Goal: Transaction & Acquisition: Purchase product/service

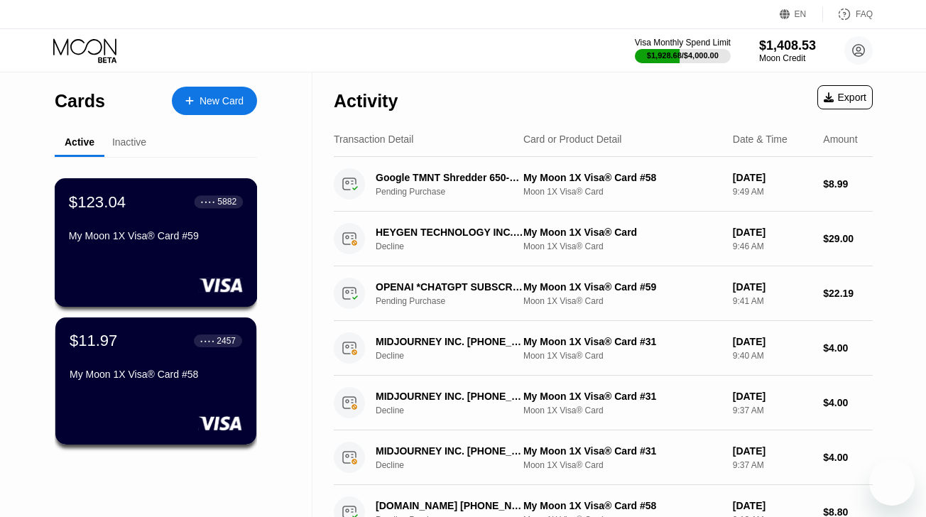
click at [125, 246] on div "My Moon 1X Visa® Card #59" at bounding box center [156, 238] width 174 height 17
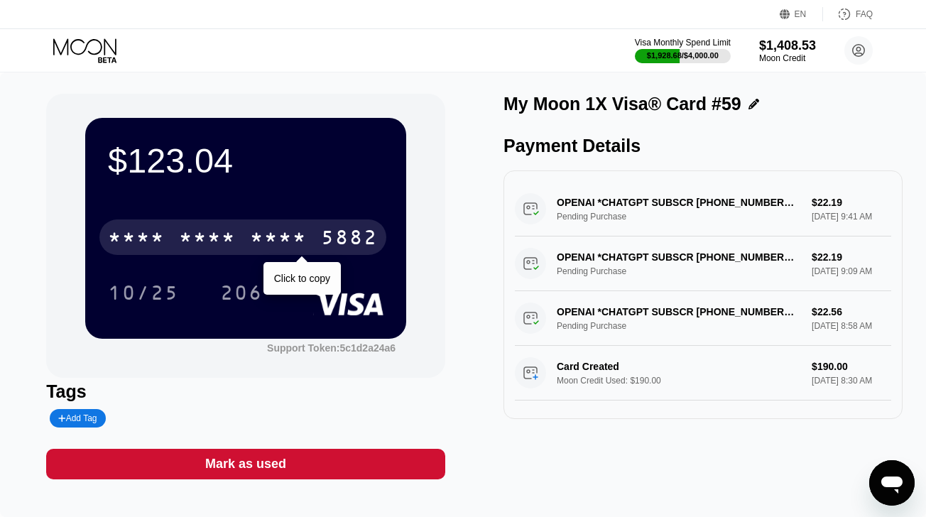
click at [146, 237] on div "* * * *" at bounding box center [136, 239] width 57 height 23
click at [146, 237] on div "4513" at bounding box center [136, 239] width 57 height 23
click at [146, 237] on div "* * * *" at bounding box center [136, 239] width 57 height 23
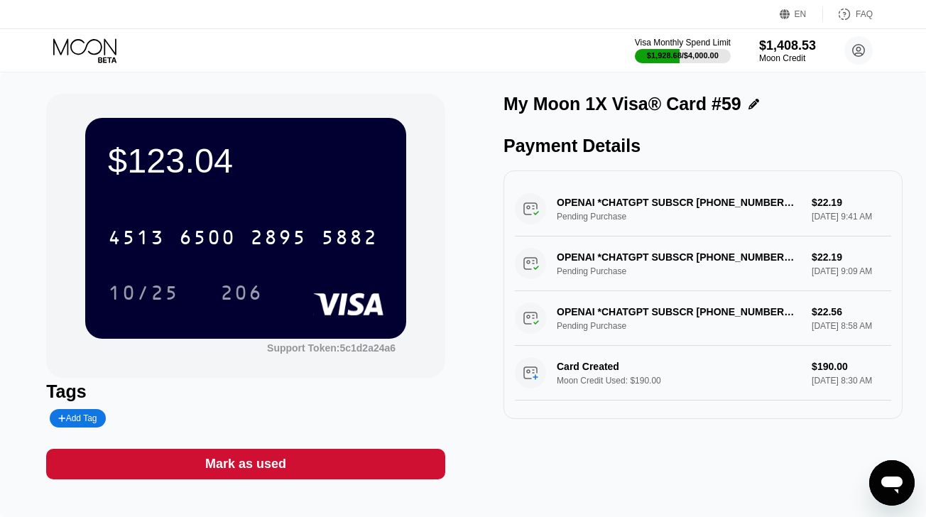
click at [92, 45] on icon at bounding box center [86, 50] width 66 height 25
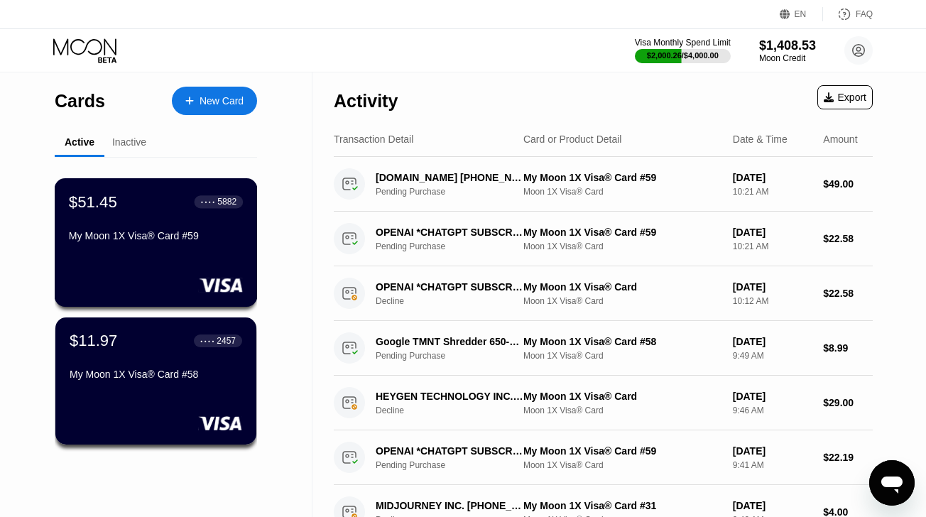
click at [162, 239] on div "My Moon 1X Visa® Card #59" at bounding box center [156, 235] width 174 height 11
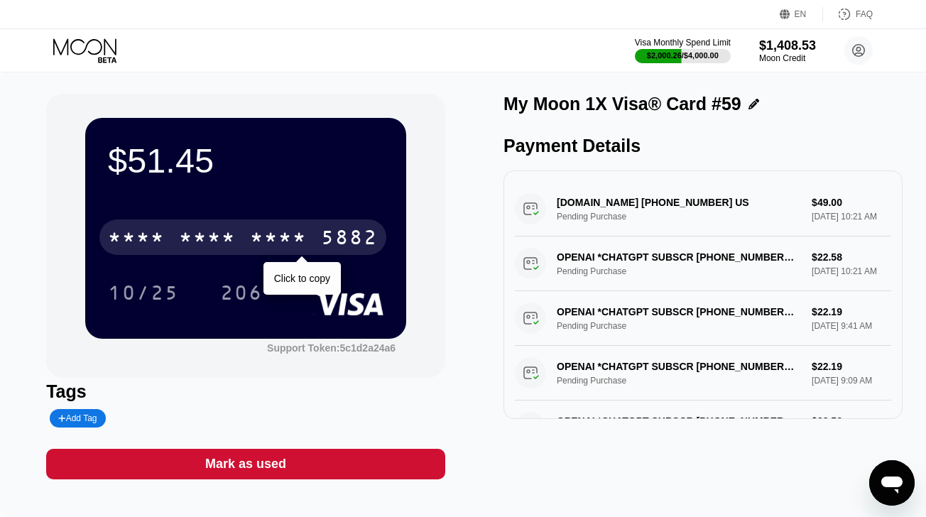
click at [170, 233] on div "* * * * * * * * * * * * 5882" at bounding box center [242, 238] width 287 height 36
click at [170, 233] on div "4513 6500 2895 5882" at bounding box center [242, 238] width 287 height 36
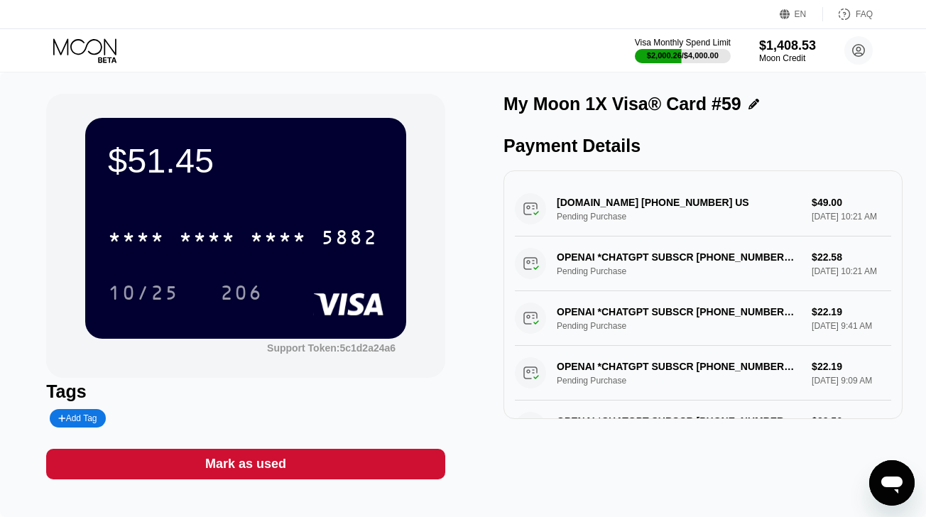
click at [80, 45] on icon at bounding box center [86, 50] width 66 height 25
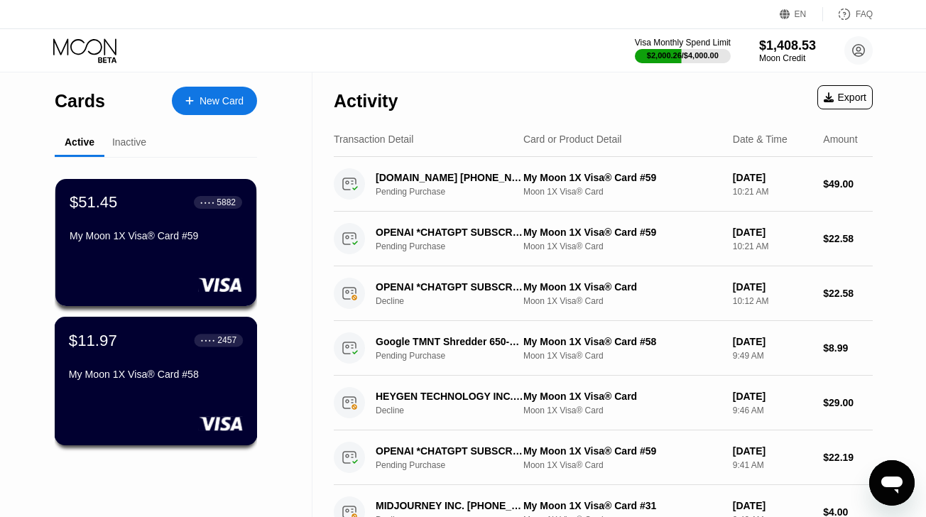
click at [123, 376] on div "My Moon 1X Visa® Card #58" at bounding box center [156, 374] width 174 height 11
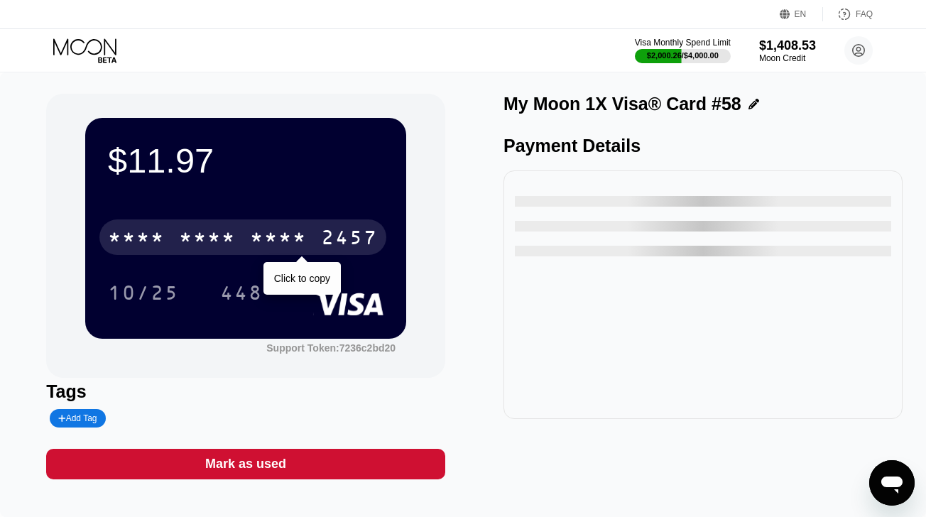
click at [238, 237] on div "* * * * * * * * * * * * 2457" at bounding box center [242, 238] width 287 height 36
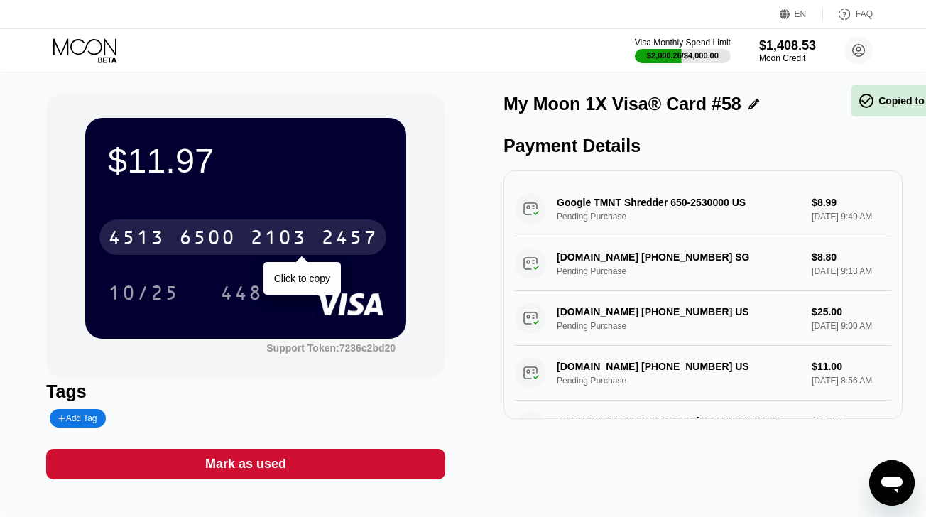
click at [238, 237] on div "4513 6500 2103 2457" at bounding box center [242, 238] width 287 height 36
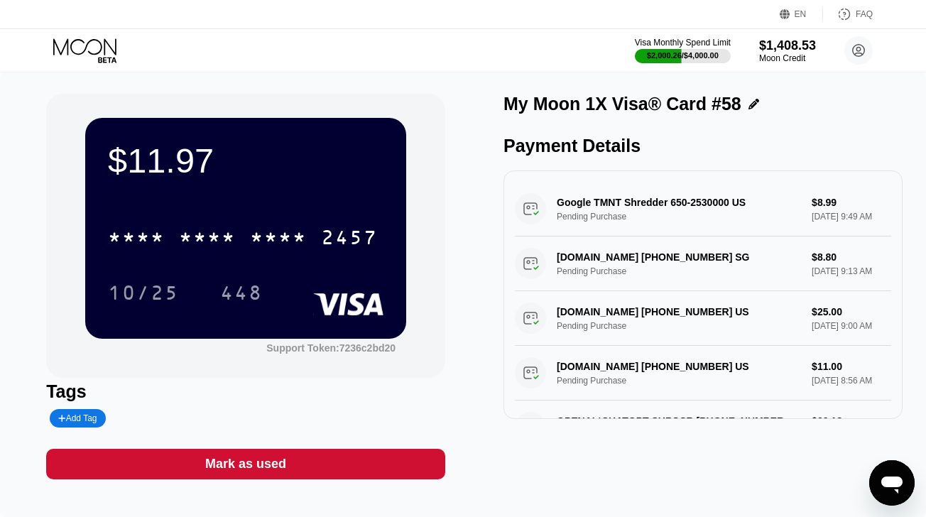
click at [94, 55] on icon at bounding box center [86, 50] width 66 height 25
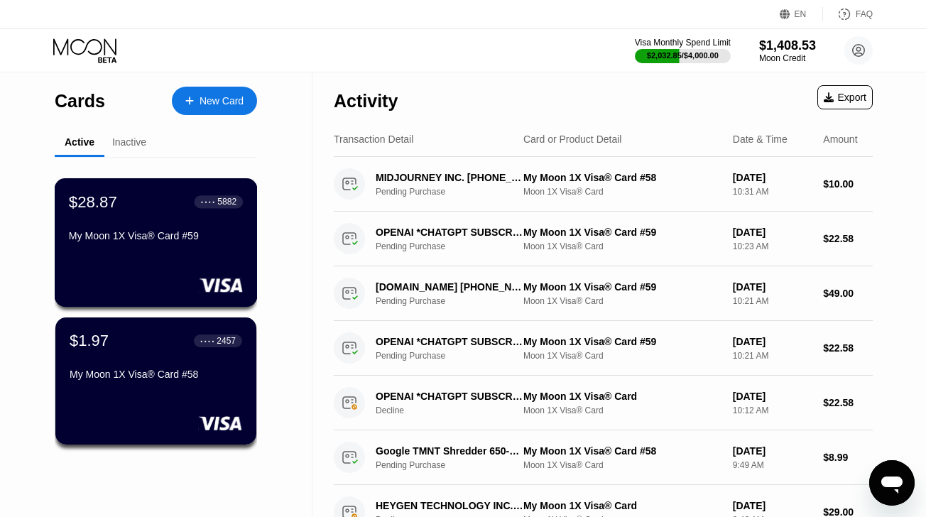
click at [178, 225] on div "$28.87 ● ● ● ● 5882 My Moon 1X Visa® Card #59" at bounding box center [156, 220] width 174 height 55
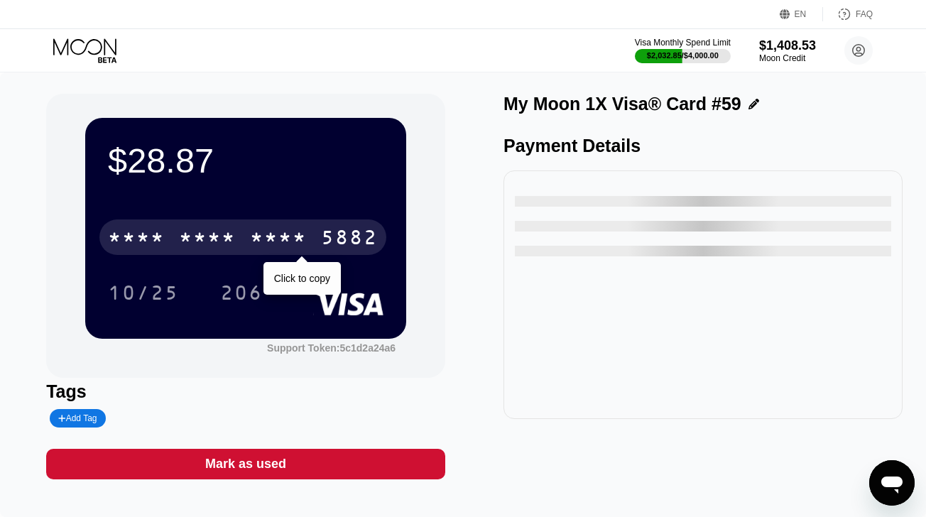
click at [224, 241] on div "* * * *" at bounding box center [207, 239] width 57 height 23
click at [224, 241] on div "6500" at bounding box center [207, 239] width 57 height 23
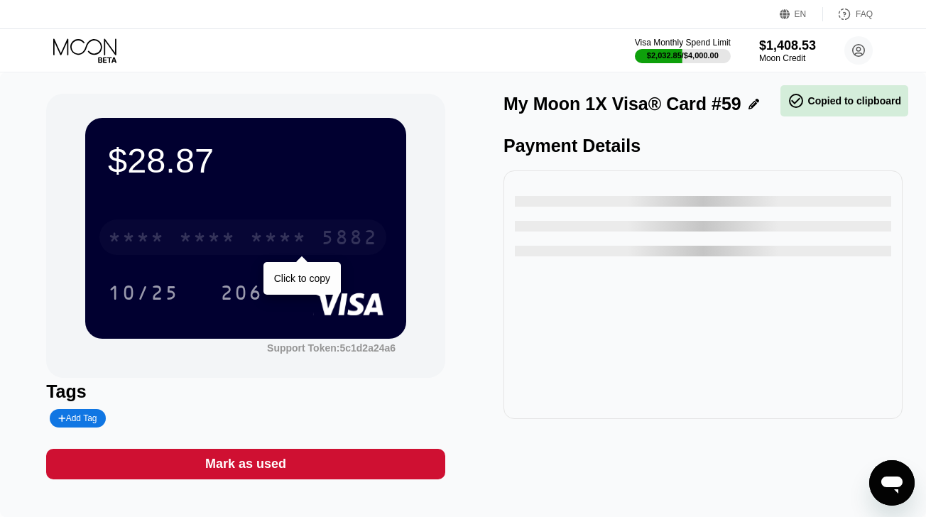
click at [224, 241] on div "* * * *" at bounding box center [207, 239] width 57 height 23
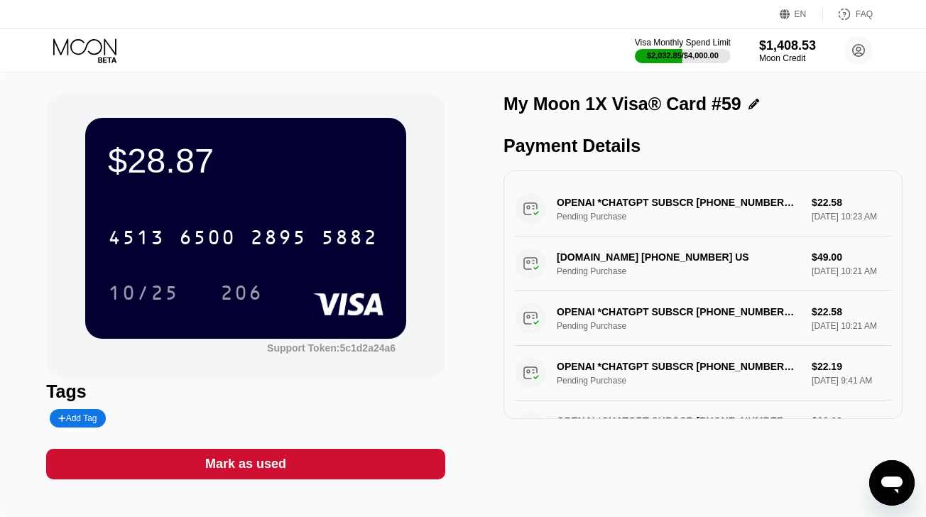
click at [99, 49] on icon at bounding box center [86, 50] width 66 height 25
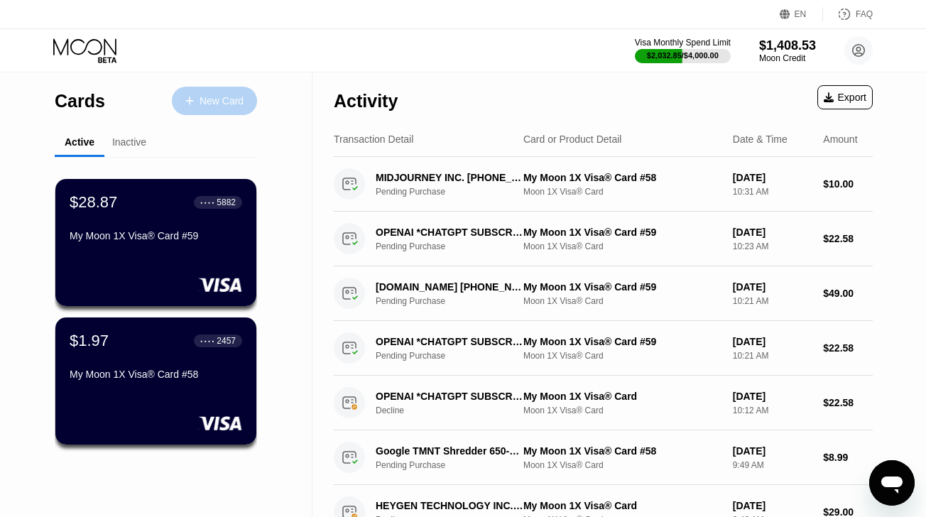
click at [204, 107] on div "New Card" at bounding box center [214, 101] width 85 height 28
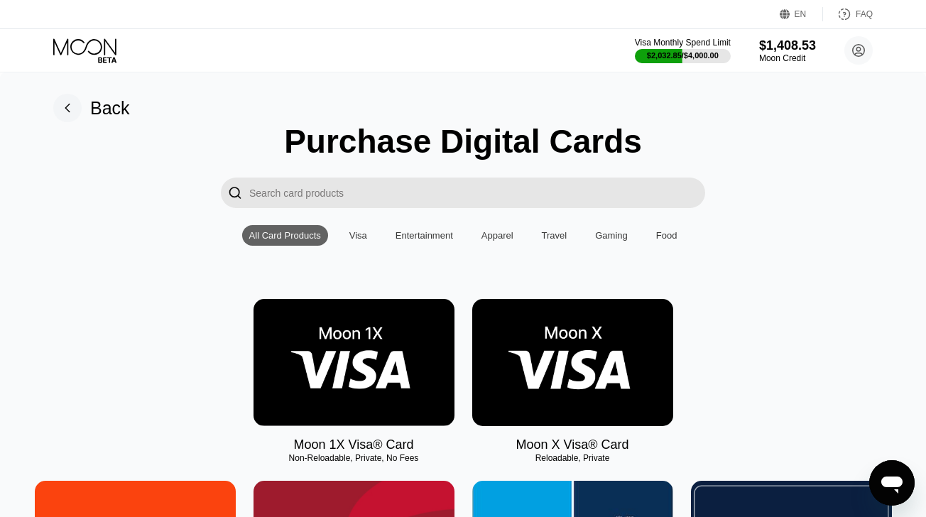
click at [294, 330] on img at bounding box center [354, 362] width 201 height 127
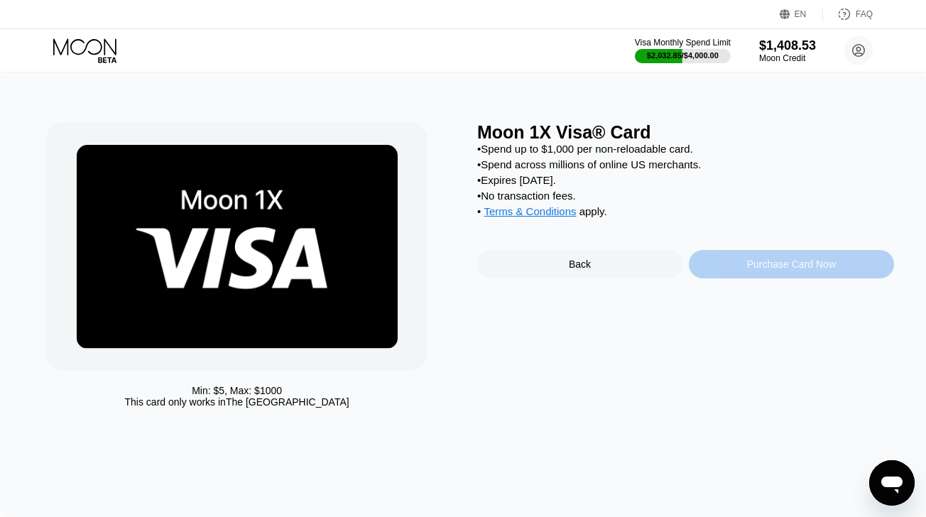
click at [743, 278] on div "Purchase Card Now" at bounding box center [791, 264] width 205 height 28
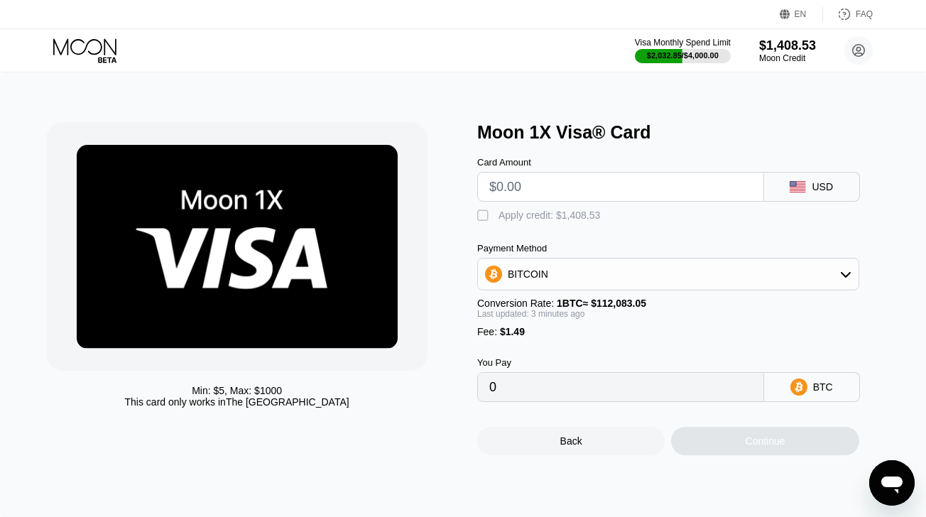
click at [556, 190] on input "text" at bounding box center [620, 187] width 263 height 28
type input "$3"
type input "0.00004009"
type input "$39"
type input "0.00036151"
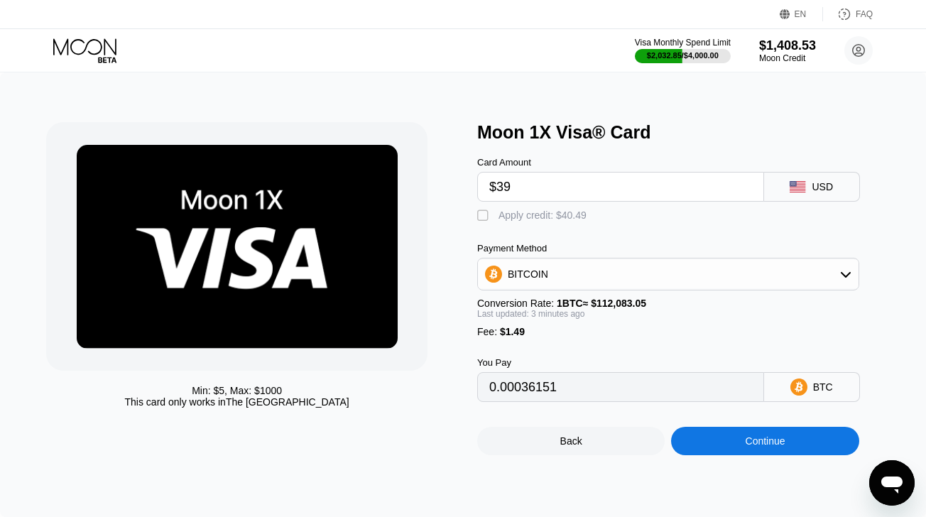
type input "$39"
click at [545, 221] on div " Apply credit: $40.49" at bounding box center [535, 216] width 117 height 14
type input "0"
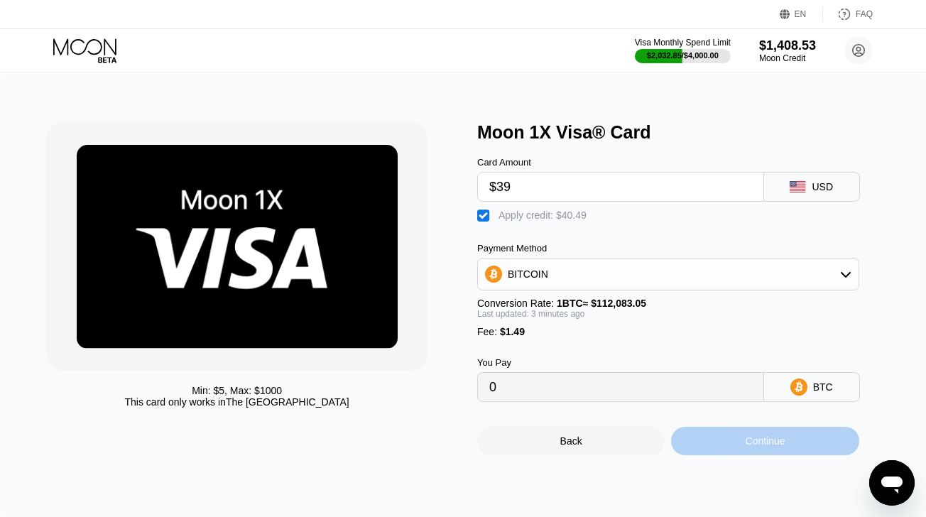
click at [710, 455] on div "Continue" at bounding box center [765, 441] width 188 height 28
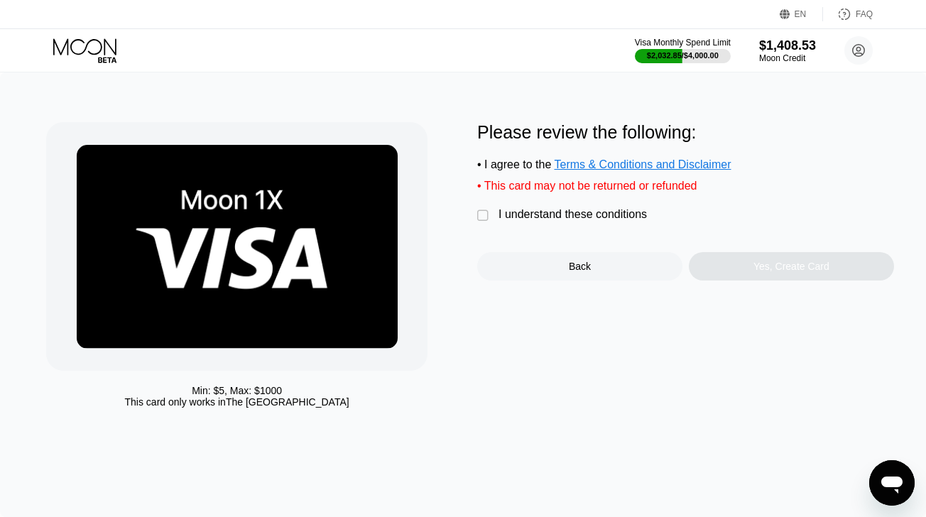
click at [592, 215] on div "I understand these conditions" at bounding box center [573, 214] width 148 height 13
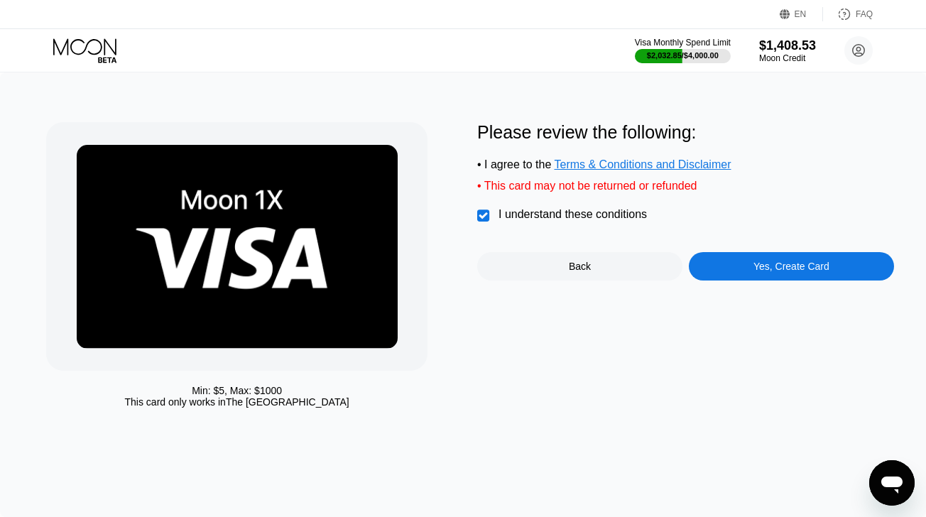
click at [715, 267] on div "Yes, Create Card" at bounding box center [791, 266] width 205 height 28
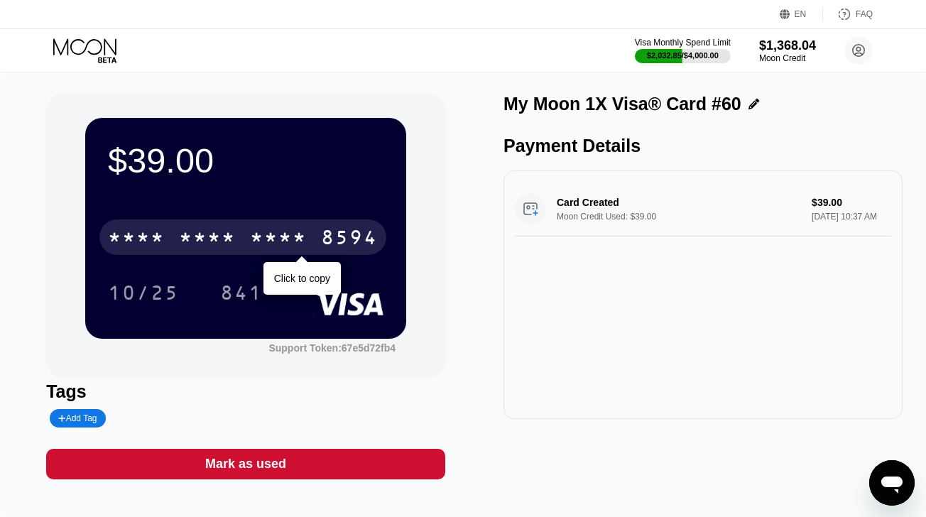
click at [237, 242] on div "* * * * * * * * * * * * 8594" at bounding box center [242, 238] width 287 height 36
click at [237, 242] on div "4513 6500 2765 8594" at bounding box center [242, 238] width 287 height 36
click at [237, 242] on div "* * * * * * * * * * * * 8594" at bounding box center [242, 238] width 287 height 36
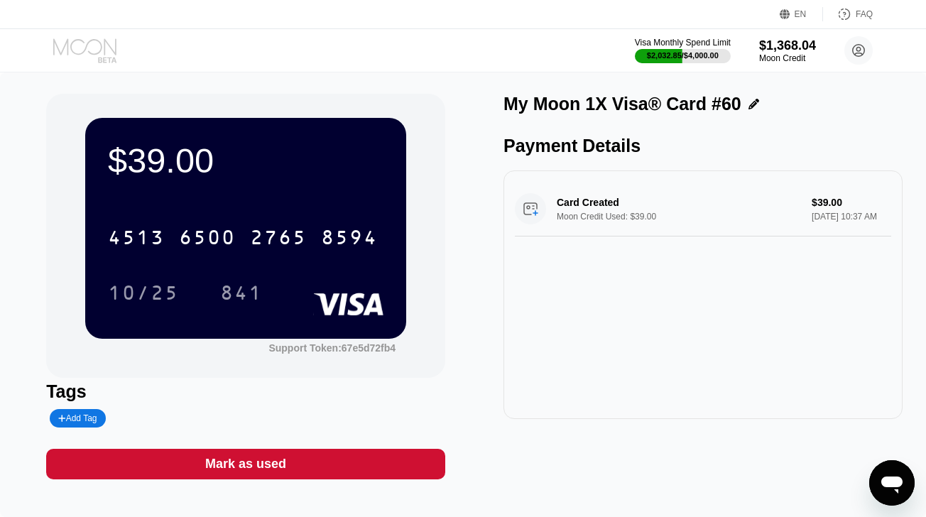
click at [94, 46] on icon at bounding box center [86, 50] width 66 height 25
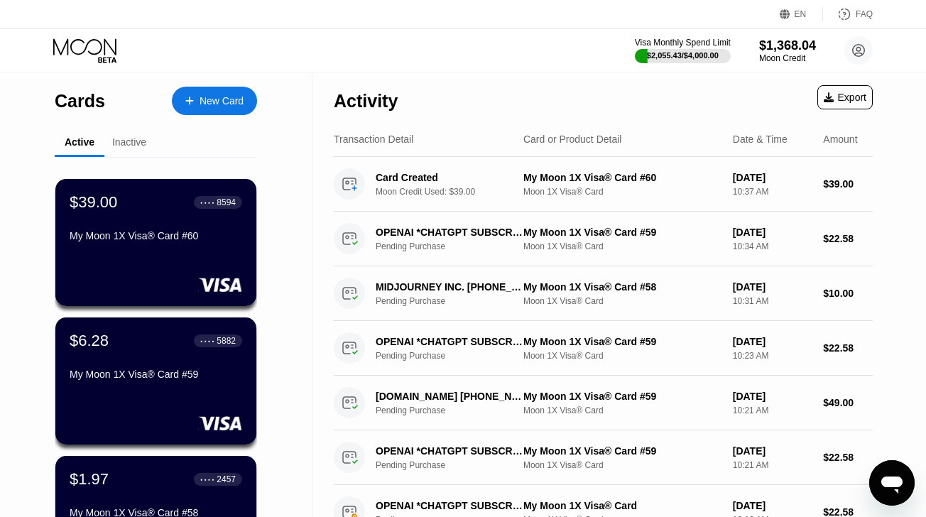
click at [163, 372] on div "My Moon 1X Visa® Card #59" at bounding box center [156, 374] width 173 height 11
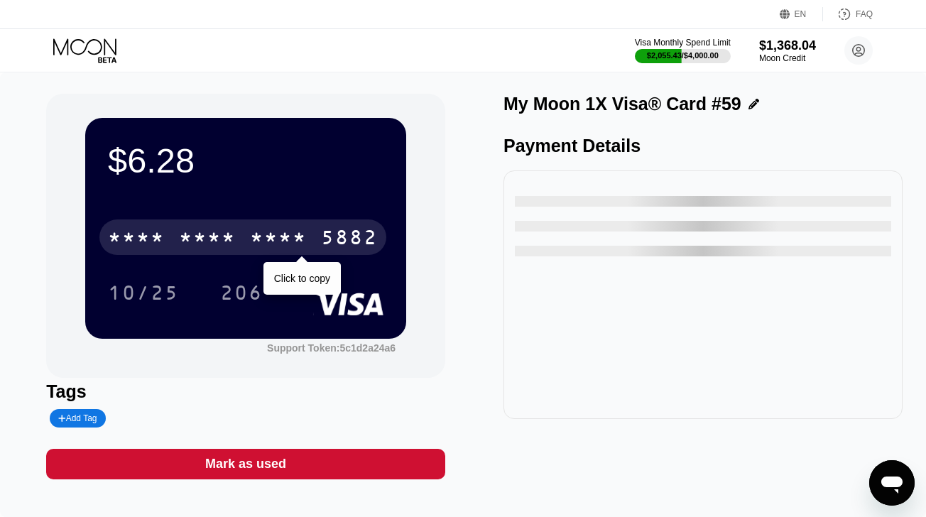
click at [170, 240] on div "* * * * * * * * * * * * 5882" at bounding box center [242, 238] width 287 height 36
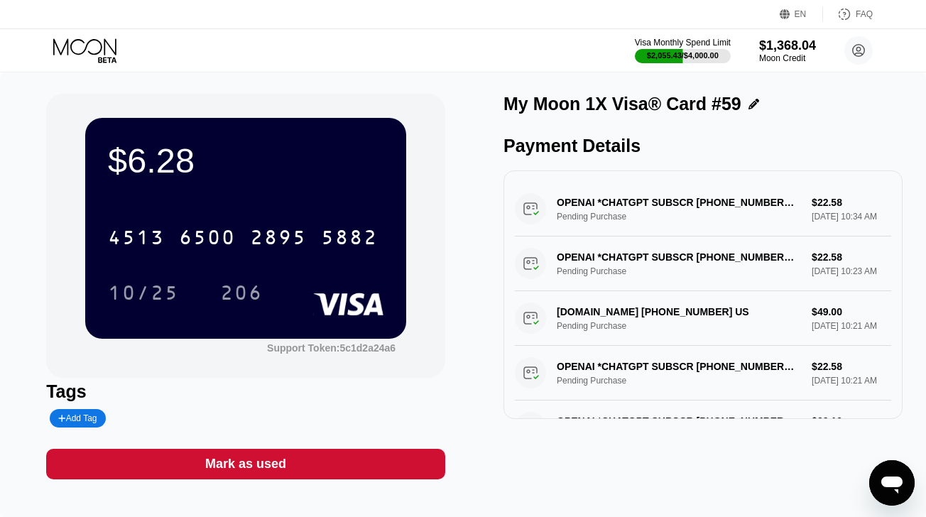
click at [255, 473] on div "Mark as used" at bounding box center [245, 464] width 399 height 31
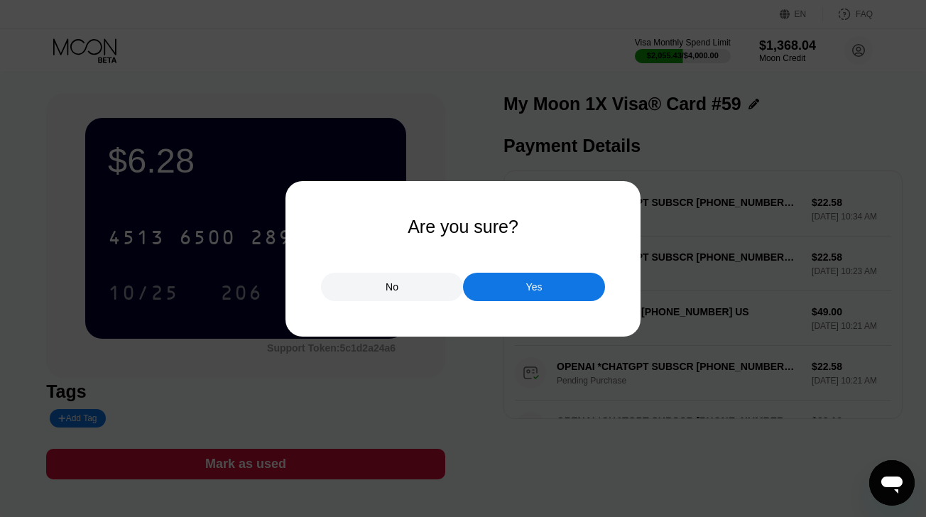
click at [504, 303] on div at bounding box center [463, 258] width 926 height 517
click at [517, 286] on div "Yes" at bounding box center [534, 287] width 142 height 28
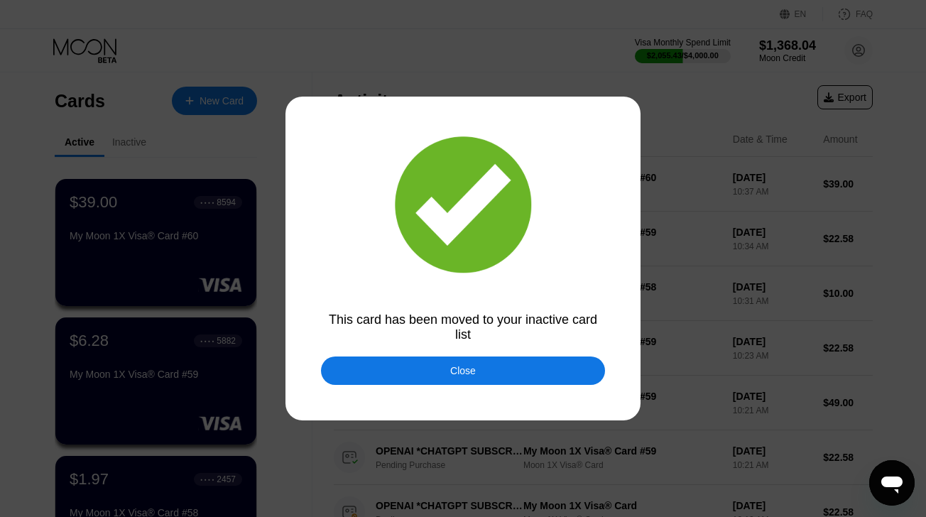
click at [383, 359] on div "Close" at bounding box center [463, 371] width 284 height 28
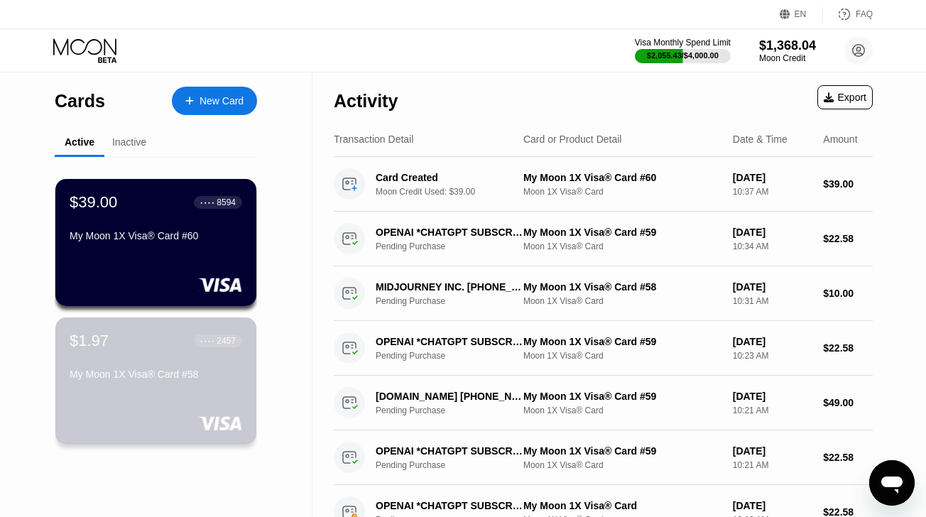
click at [147, 372] on div "My Moon 1X Visa® Card #58" at bounding box center [156, 374] width 173 height 11
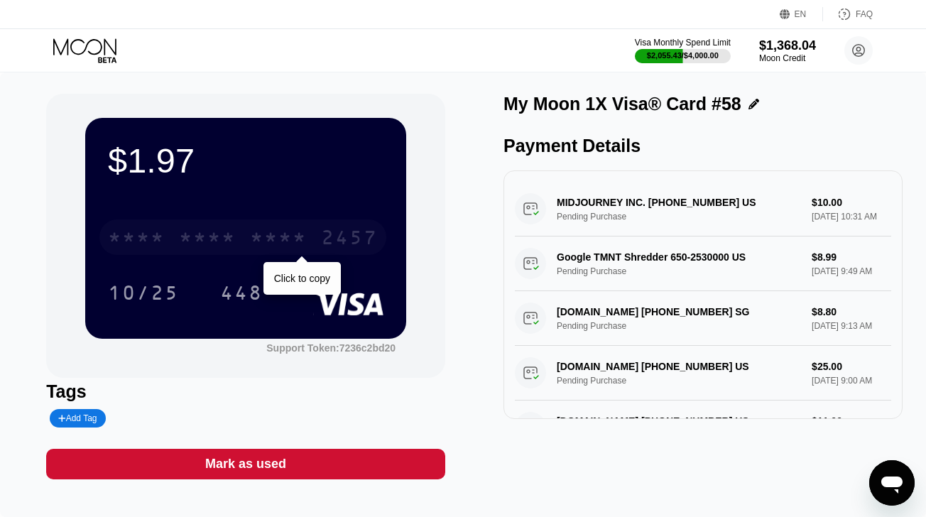
click at [185, 232] on div "* * * *" at bounding box center [207, 239] width 57 height 23
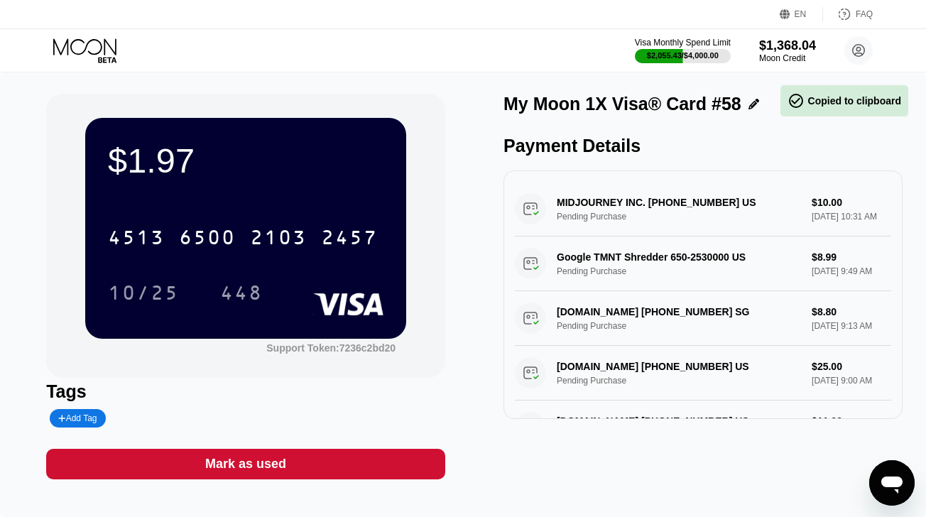
click at [222, 482] on div "$1.97 4513 6500 2103 2457 10/25 448 Support Token: 7236c2bd20 Tags Add Tag Mark…" at bounding box center [463, 294] width 926 height 445
click at [240, 473] on div "Mark as used" at bounding box center [245, 464] width 399 height 31
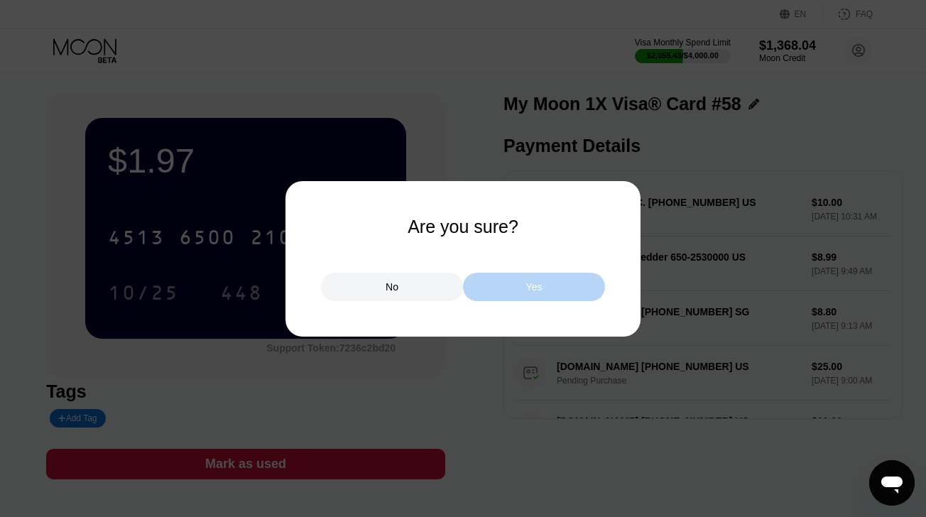
click at [524, 287] on div "Yes" at bounding box center [534, 287] width 142 height 28
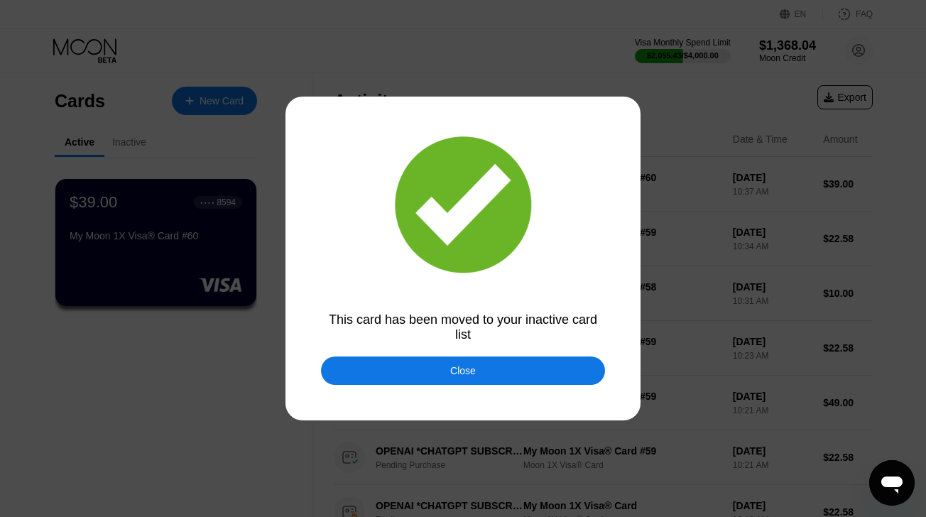
click at [428, 371] on div "Close" at bounding box center [463, 371] width 284 height 28
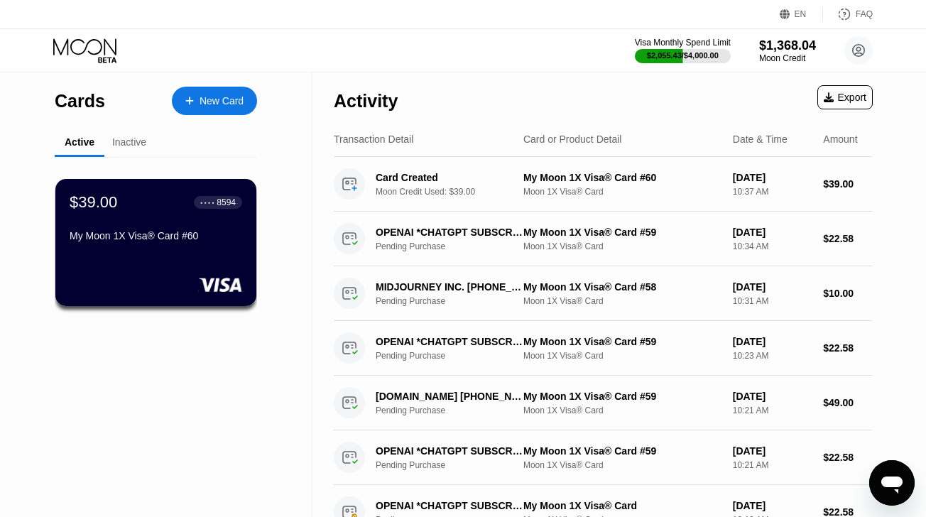
click at [94, 52] on icon at bounding box center [86, 50] width 66 height 25
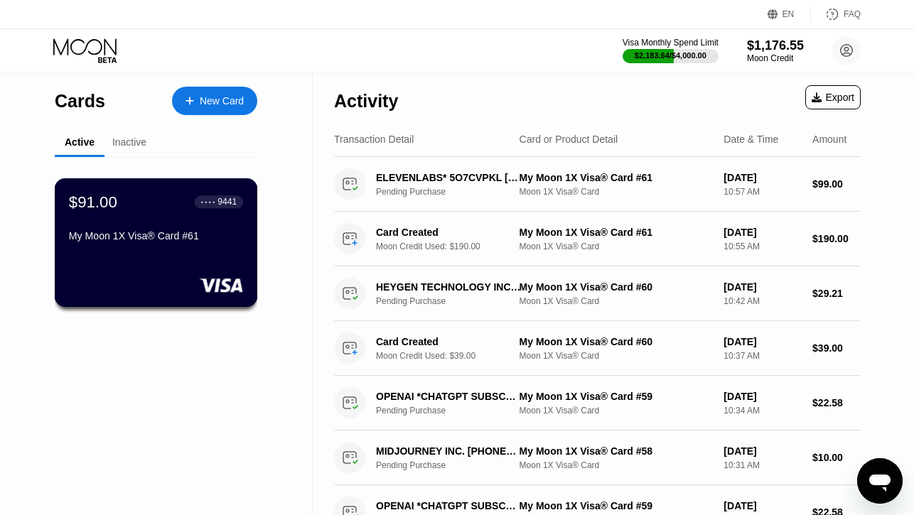
click at [166, 225] on div "$91.00 ● ● ● ● 9441 My Moon 1X Visa® Card #61" at bounding box center [156, 220] width 174 height 55
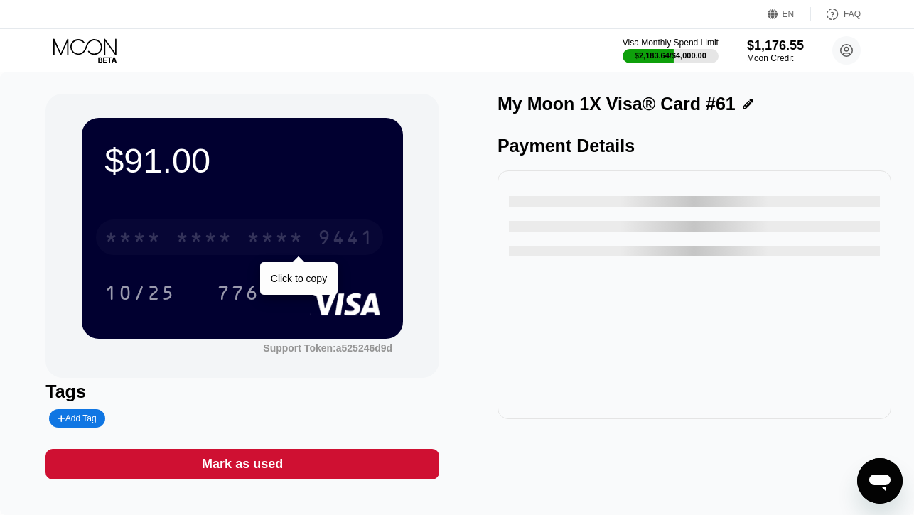
click at [175, 242] on div "* * * *" at bounding box center [203, 239] width 57 height 23
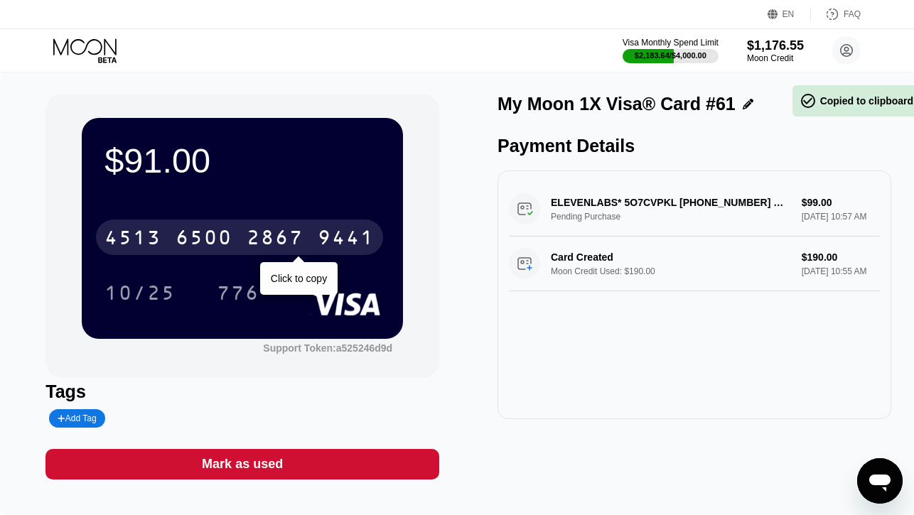
click at [175, 242] on div "6500" at bounding box center [203, 239] width 57 height 23
click at [175, 242] on div "* * * *" at bounding box center [203, 239] width 57 height 23
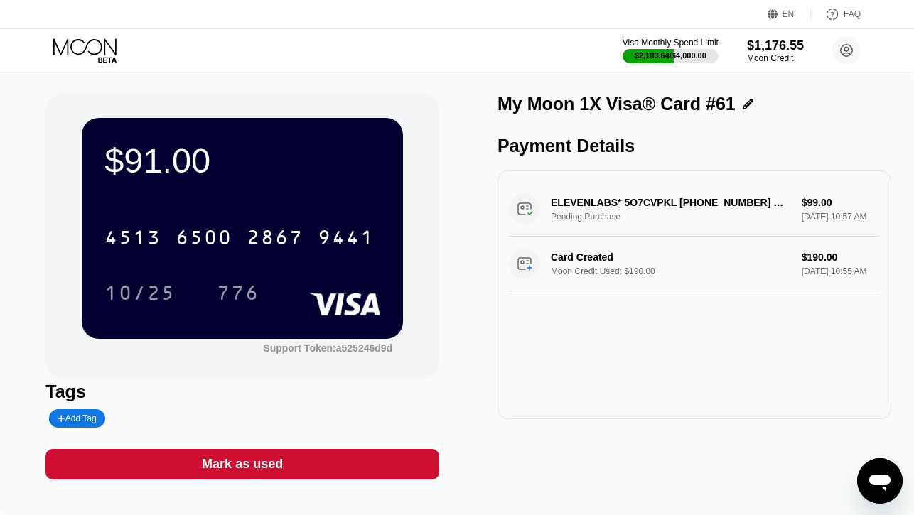
click at [68, 41] on icon at bounding box center [86, 50] width 66 height 25
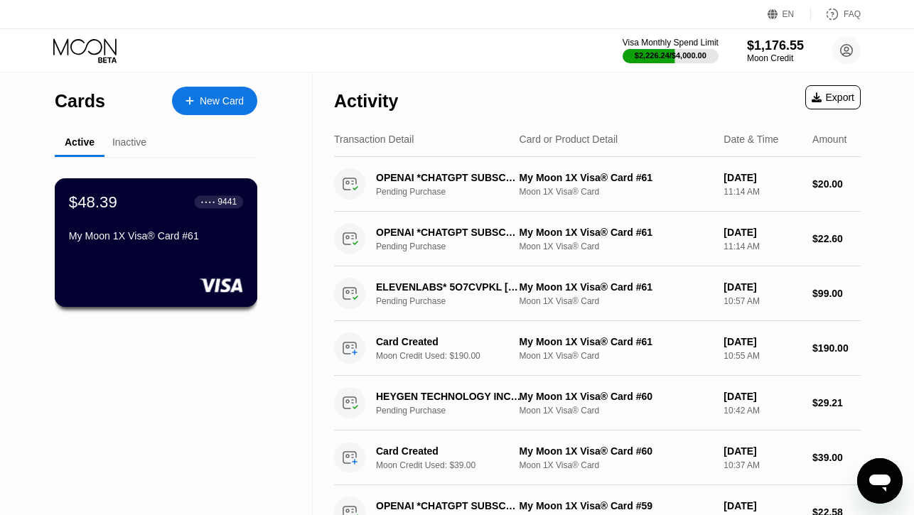
click at [153, 236] on div "My Moon 1X Visa® Card #61" at bounding box center [156, 235] width 174 height 11
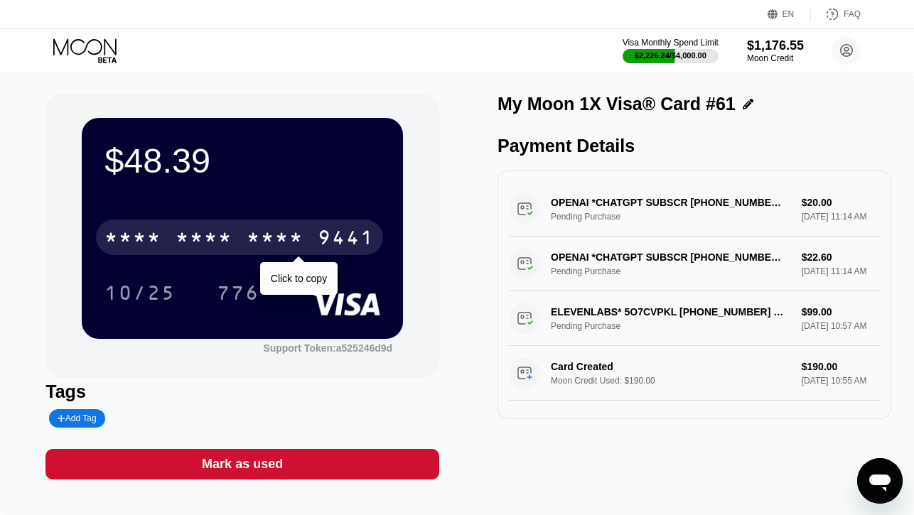
click at [158, 228] on div "* * * *" at bounding box center [132, 239] width 57 height 23
click at [158, 228] on div "4513" at bounding box center [132, 239] width 57 height 23
click at [163, 237] on div "* * * * * * * * * * * * 9441" at bounding box center [239, 238] width 287 height 36
click at [163, 237] on div "4513 6500 2867 9441" at bounding box center [239, 238] width 287 height 36
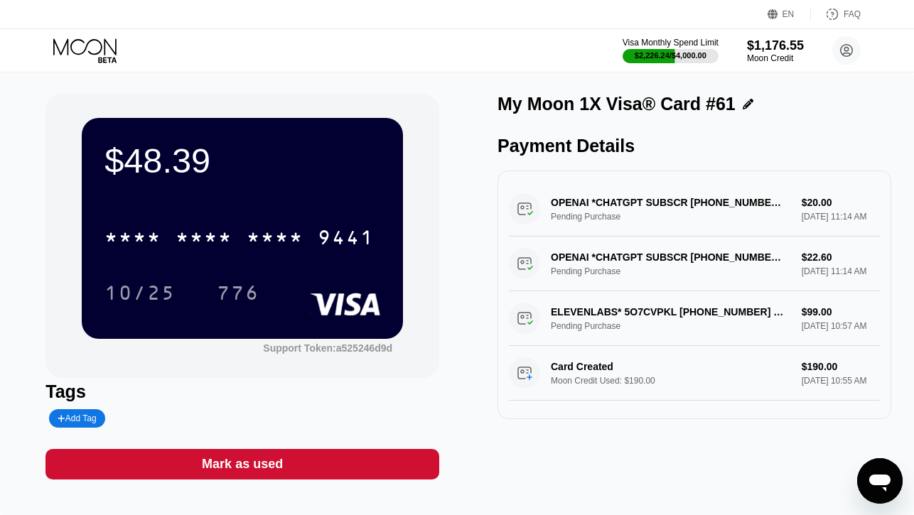
click at [90, 57] on icon at bounding box center [86, 50] width 66 height 25
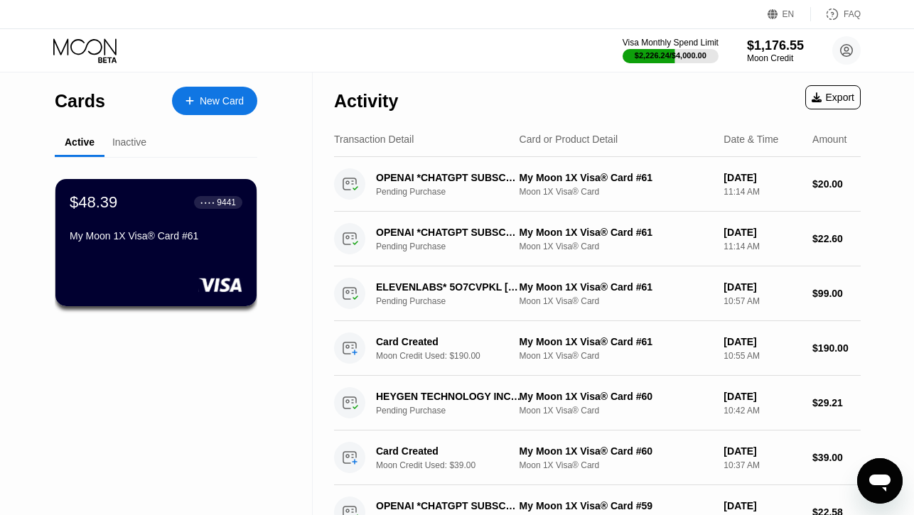
click at [205, 99] on div "New Card" at bounding box center [222, 101] width 44 height 12
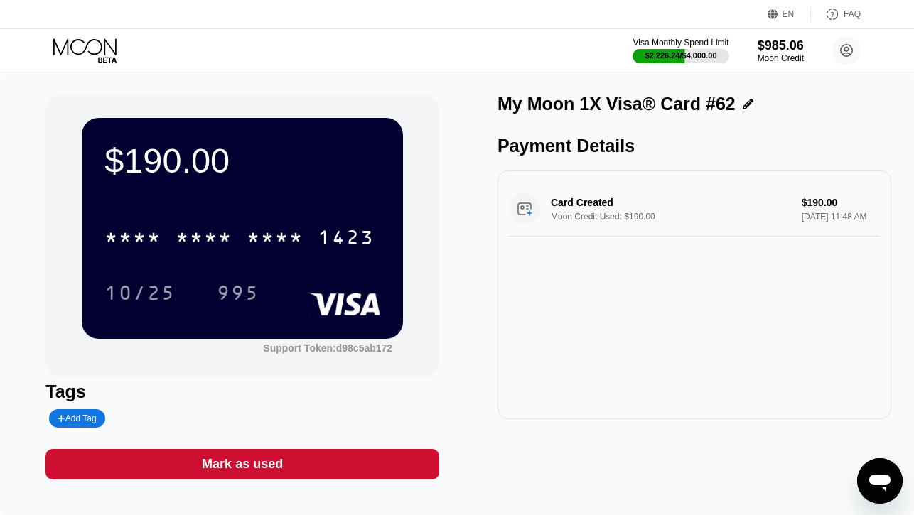
click at [92, 46] on icon at bounding box center [86, 50] width 66 height 25
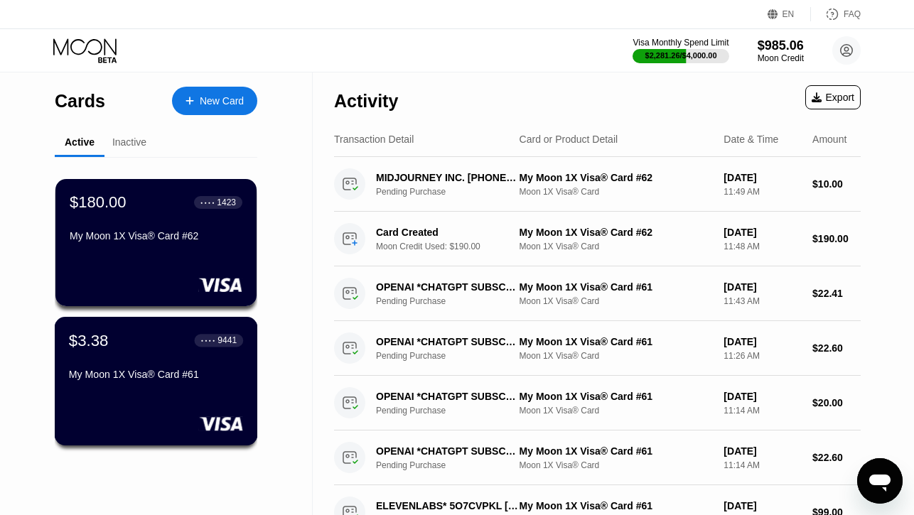
click at [139, 354] on div "$3.38 ● ● ● ● 9441 My Moon 1X Visa® Card #61" at bounding box center [156, 358] width 174 height 55
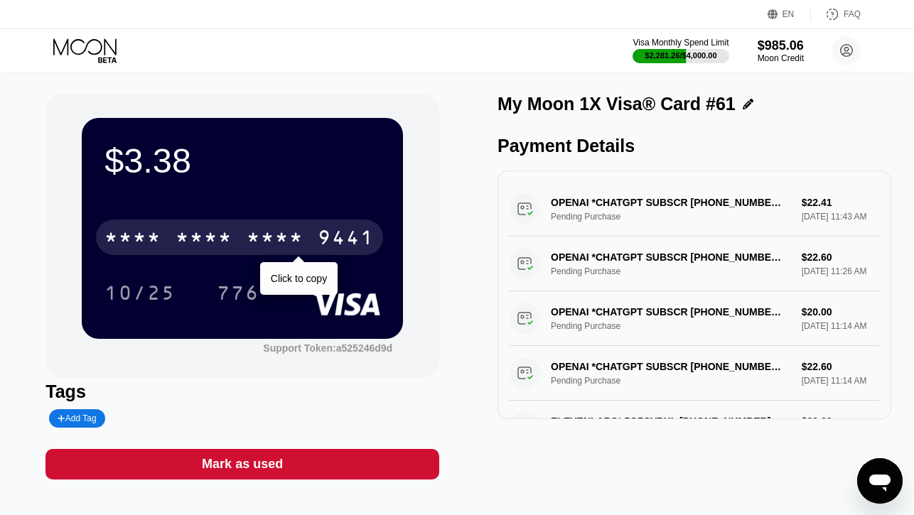
click at [183, 242] on div "* * * *" at bounding box center [203, 239] width 57 height 23
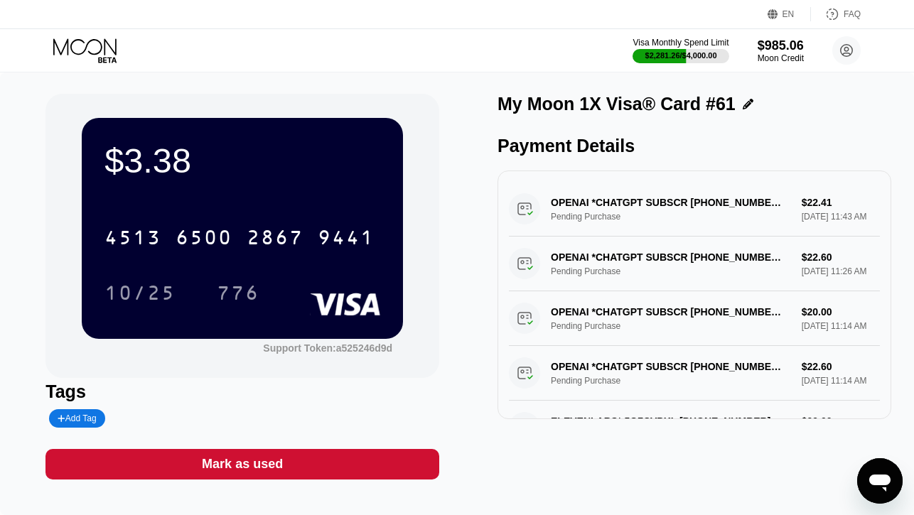
click at [261, 448] on div "$3.38 4513 6500 2867 9441 10/25 776 Support Token: a525246d9d Tags Add Tag Mark…" at bounding box center [242, 287] width 394 height 386
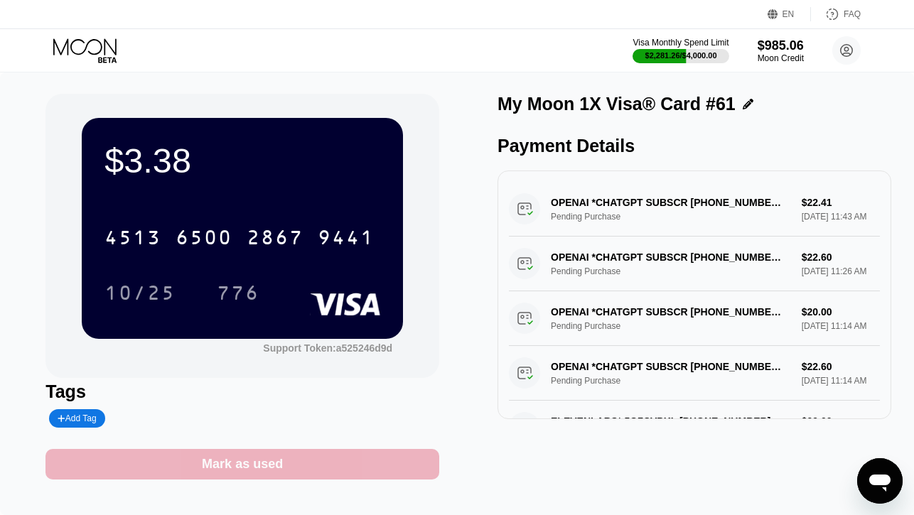
click at [263, 471] on div "Mark as used" at bounding box center [242, 464] width 81 height 16
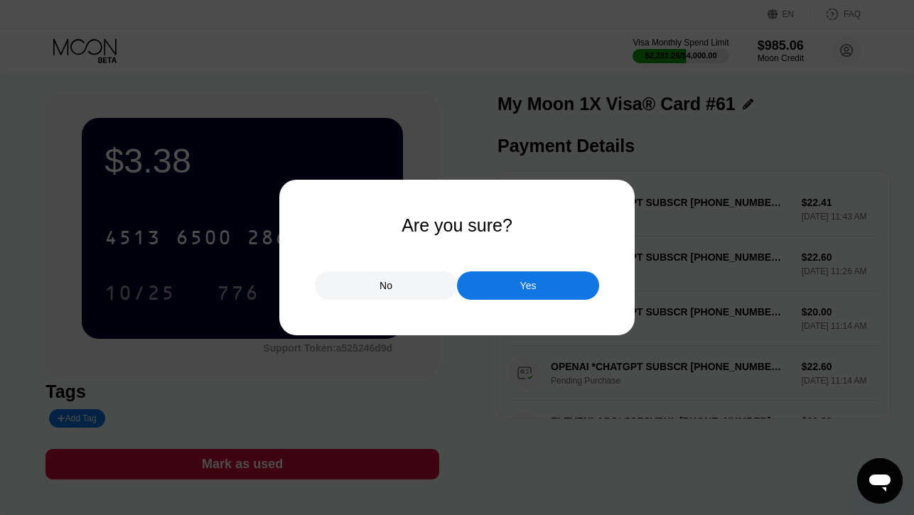
click at [498, 291] on div "Yes" at bounding box center [528, 285] width 142 height 28
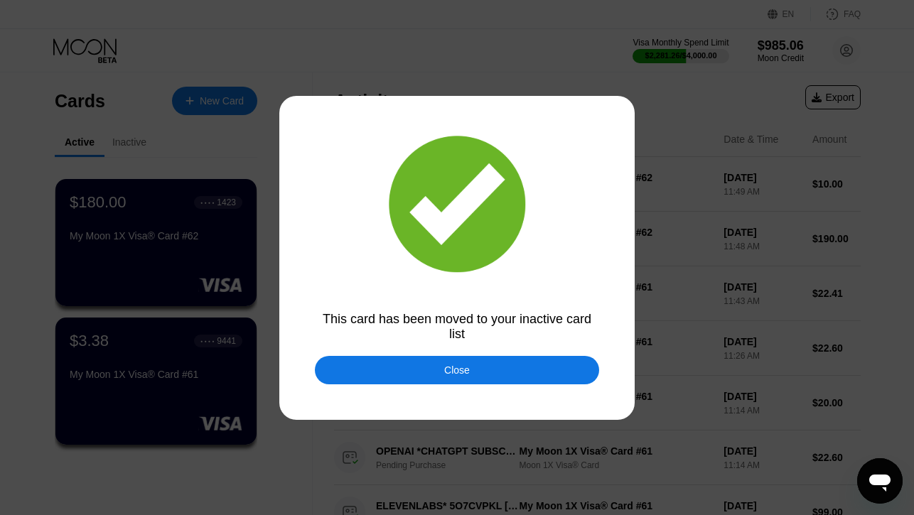
click at [396, 350] on div at bounding box center [457, 257] width 914 height 515
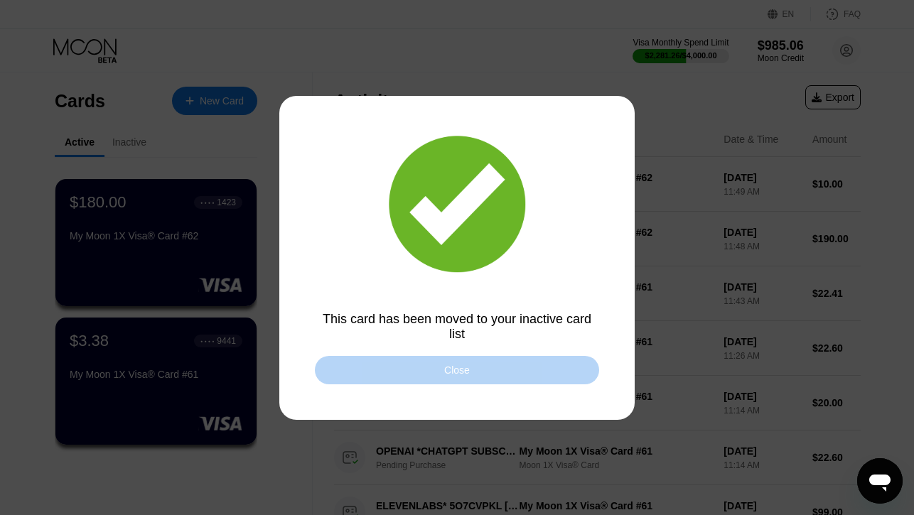
click at [398, 367] on div "Close" at bounding box center [457, 370] width 284 height 28
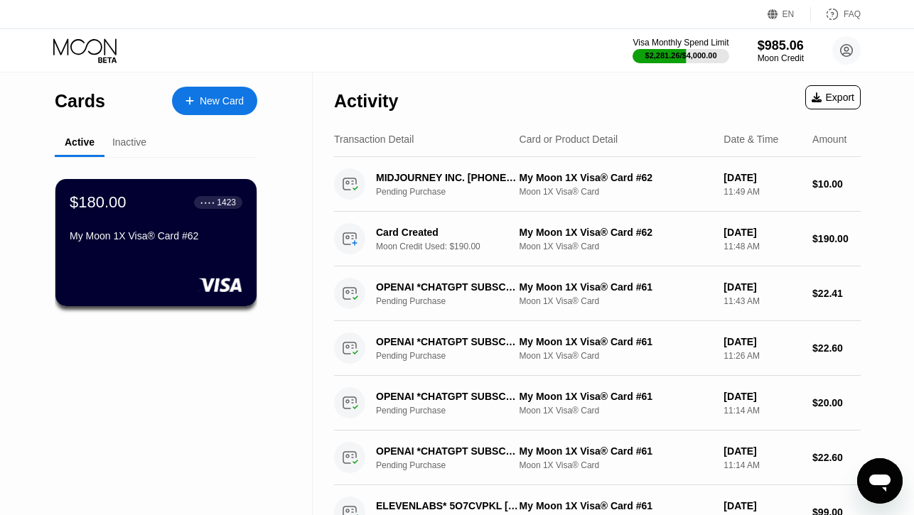
click at [159, 240] on div "My Moon 1X Visa® Card #62" at bounding box center [156, 235] width 173 height 11
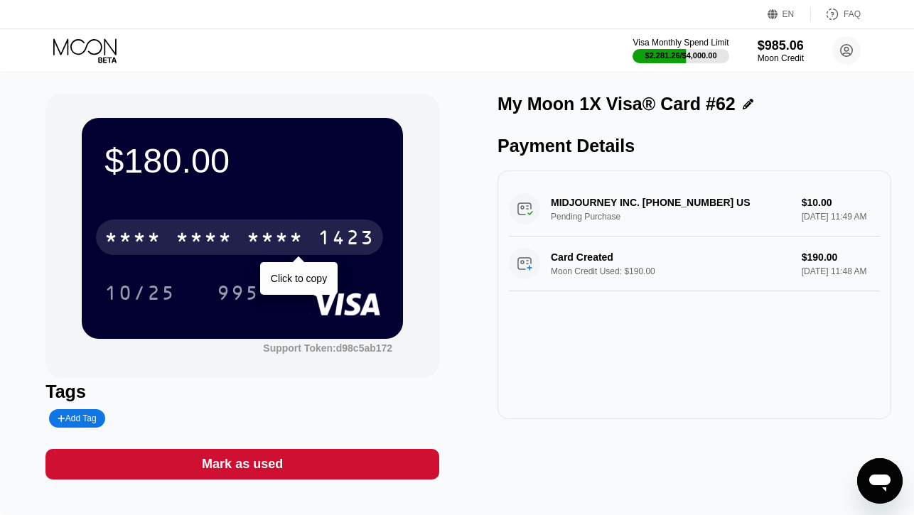
click at [220, 241] on div "* * * *" at bounding box center [203, 239] width 57 height 23
click at [197, 246] on div "6500" at bounding box center [203, 239] width 57 height 23
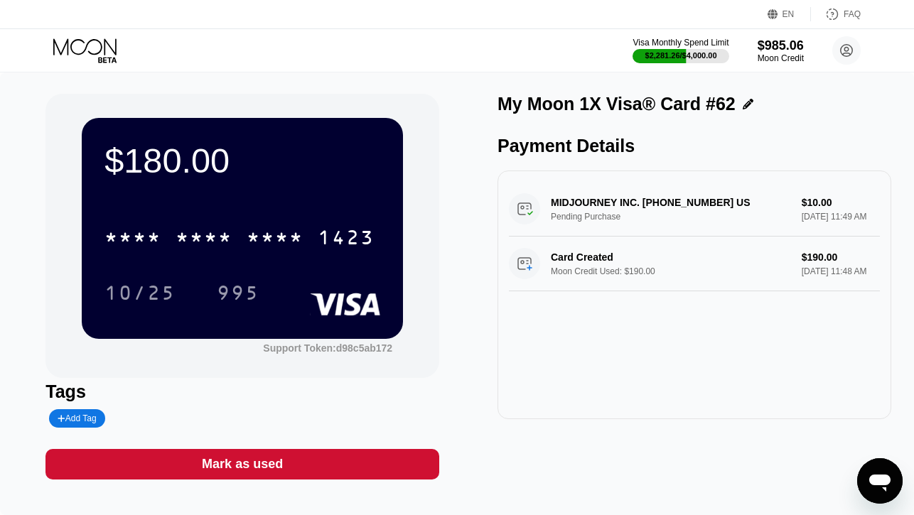
click at [104, 53] on icon at bounding box center [84, 46] width 63 height 16
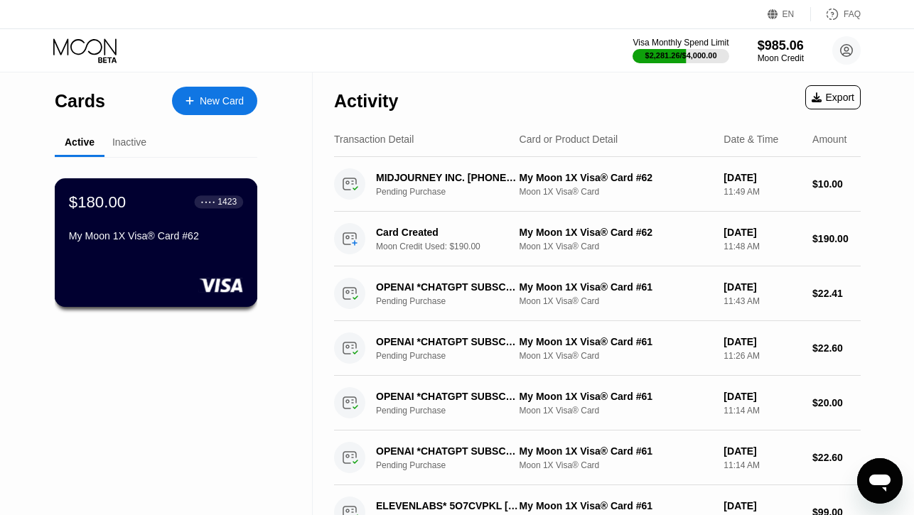
click at [134, 234] on div "My Moon 1X Visa® Card #62" at bounding box center [156, 235] width 174 height 11
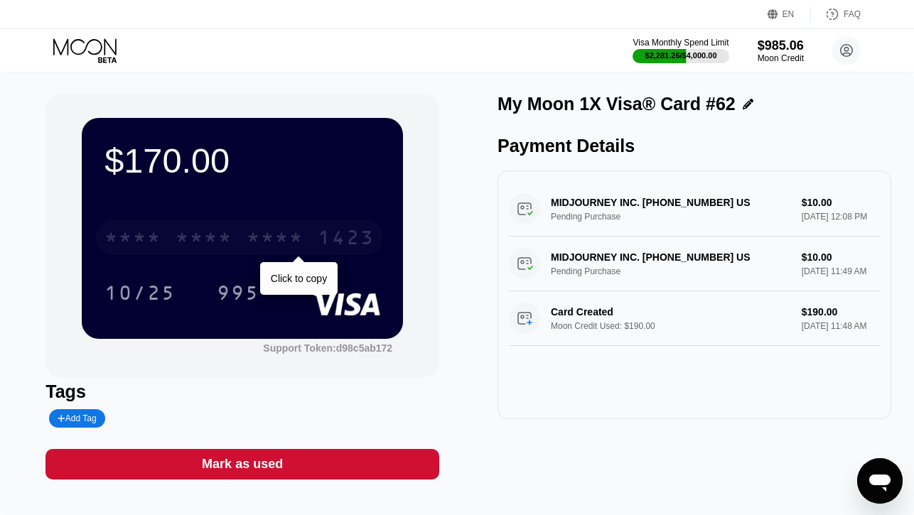
click at [190, 239] on div "* * * *" at bounding box center [203, 239] width 57 height 23
click at [190, 239] on div "6500" at bounding box center [203, 239] width 57 height 23
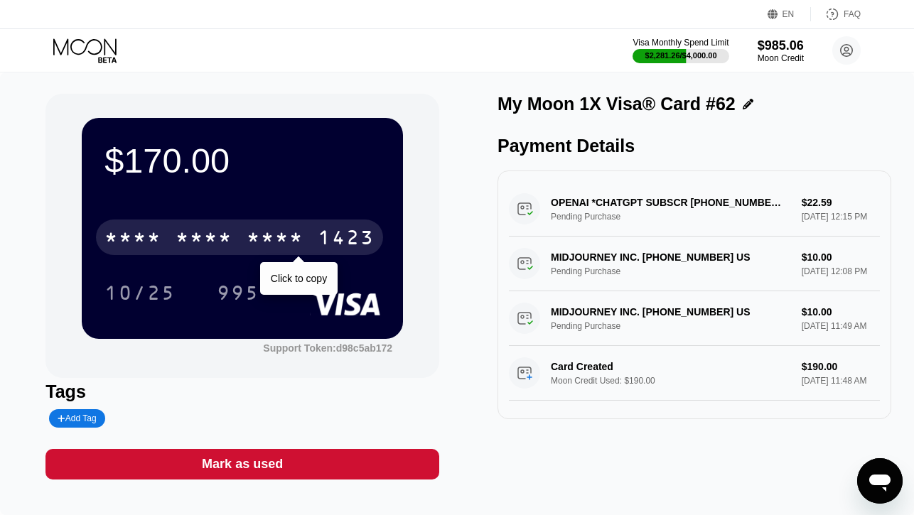
click at [187, 244] on div "* * * *" at bounding box center [203, 239] width 57 height 23
click at [187, 244] on div "6500" at bounding box center [203, 239] width 57 height 23
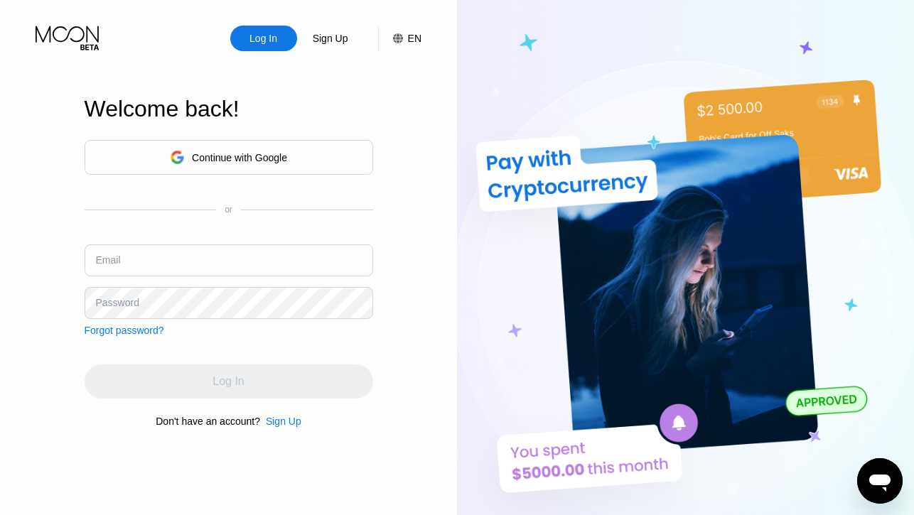
click at [131, 261] on input "text" at bounding box center [229, 260] width 288 height 32
paste input "[EMAIL_ADDRESS][DOMAIN_NAME]"
type input "[EMAIL_ADDRESS][DOMAIN_NAME]"
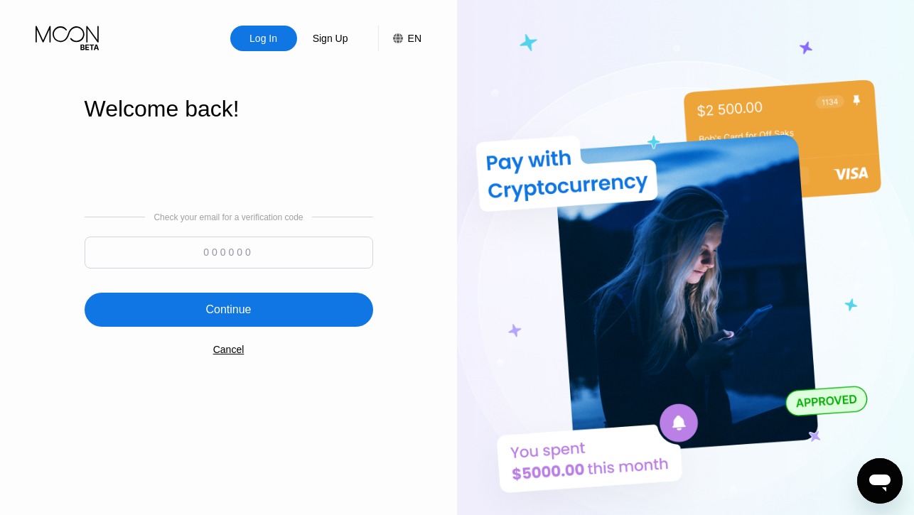
click at [236, 250] on input at bounding box center [229, 253] width 288 height 32
type input "108420"
click at [239, 300] on div "Continue" at bounding box center [229, 310] width 288 height 34
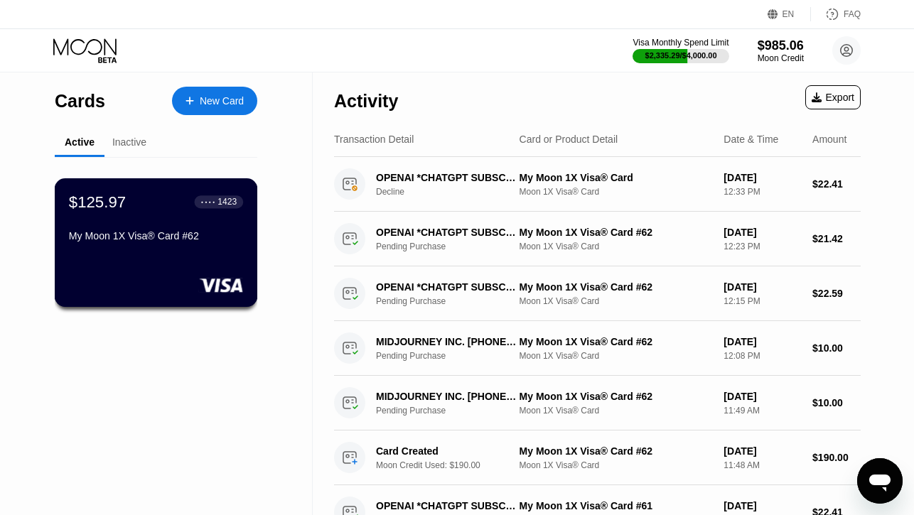
click at [153, 235] on div "My Moon 1X Visa® Card #62" at bounding box center [156, 235] width 174 height 11
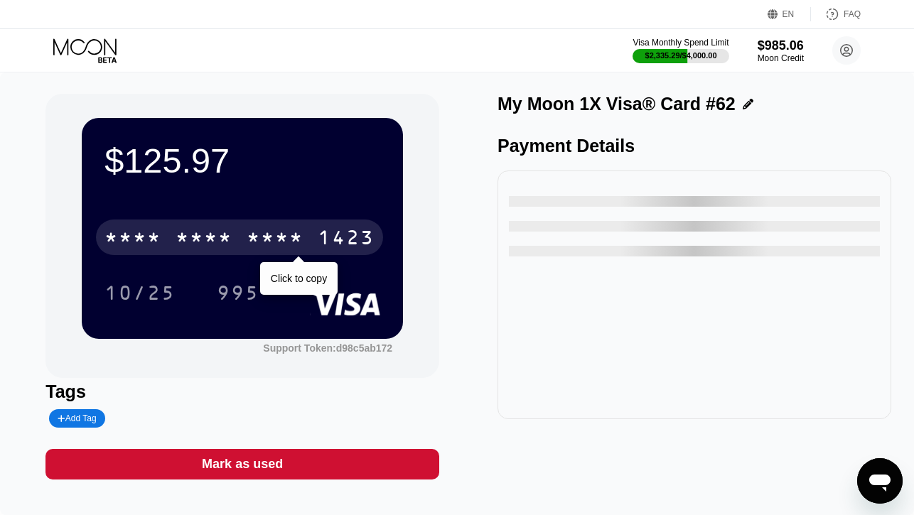
click at [277, 228] on div "* * * *" at bounding box center [275, 239] width 57 height 23
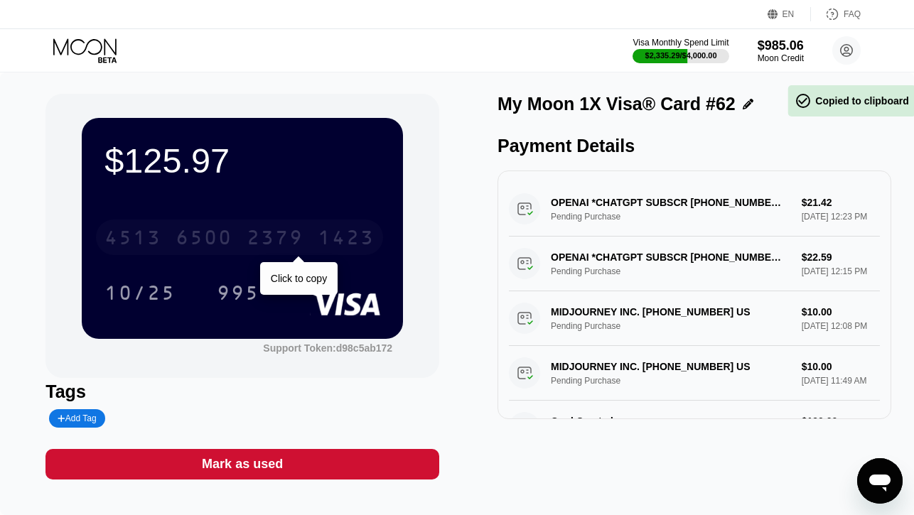
click at [277, 228] on div "2379" at bounding box center [275, 239] width 57 height 23
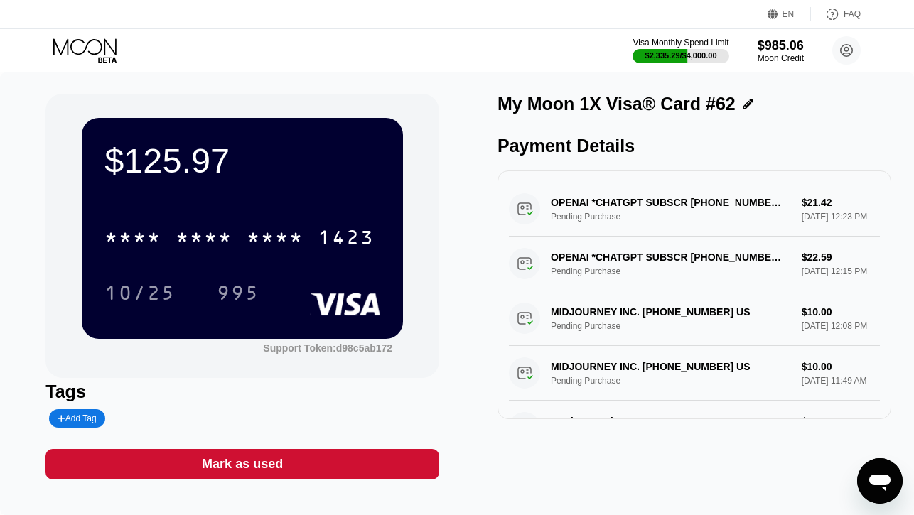
click at [105, 45] on icon at bounding box center [86, 50] width 66 height 25
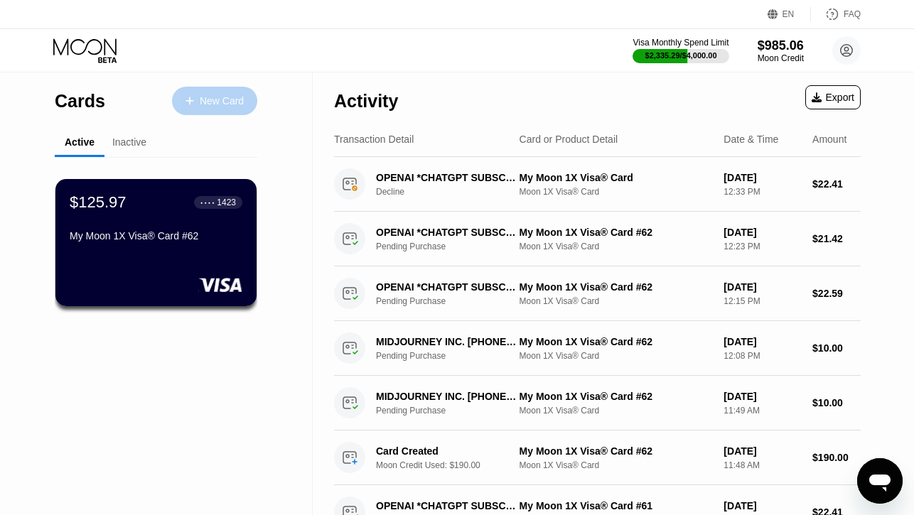
click at [207, 105] on div "New Card" at bounding box center [222, 101] width 44 height 12
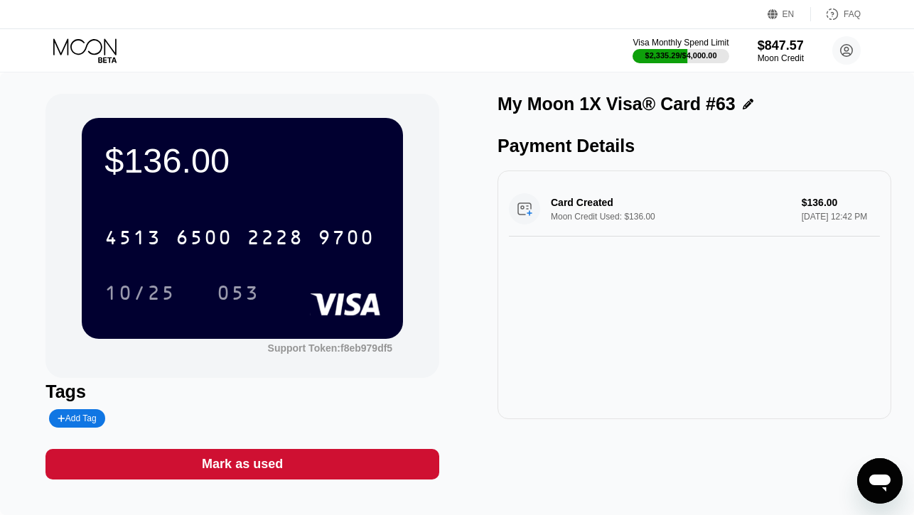
click at [102, 45] on icon at bounding box center [84, 46] width 63 height 16
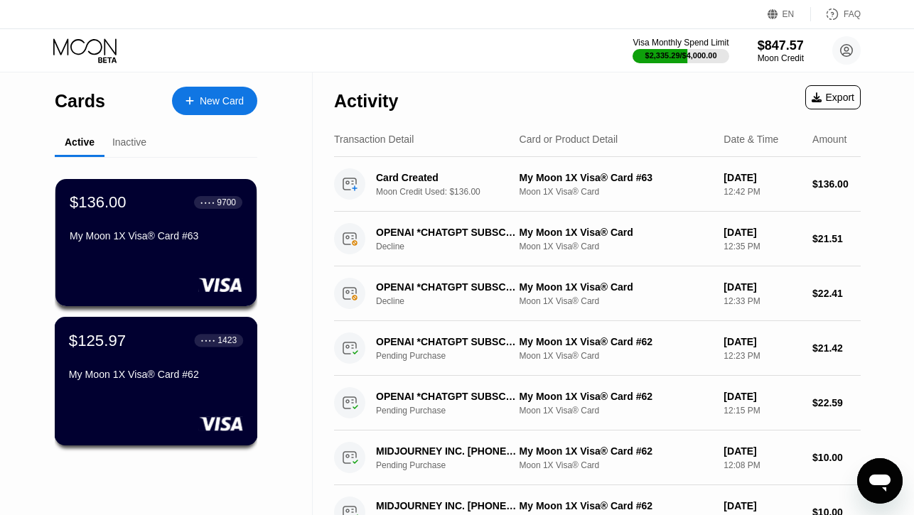
click at [137, 362] on div "$125.97 ● ● ● ● 1423 My Moon 1X Visa® Card #62" at bounding box center [156, 358] width 174 height 55
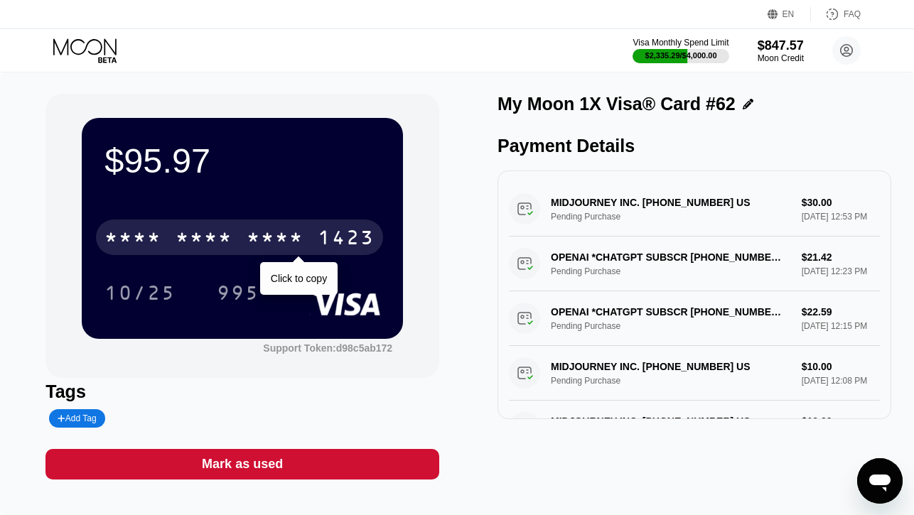
click at [232, 234] on div "* * * *" at bounding box center [203, 239] width 57 height 23
click at [232, 234] on div "6500" at bounding box center [203, 239] width 57 height 23
click at [232, 234] on div "* * * *" at bounding box center [203, 239] width 57 height 23
click at [166, 249] on div "4513 6500 2379 1423" at bounding box center [239, 238] width 287 height 36
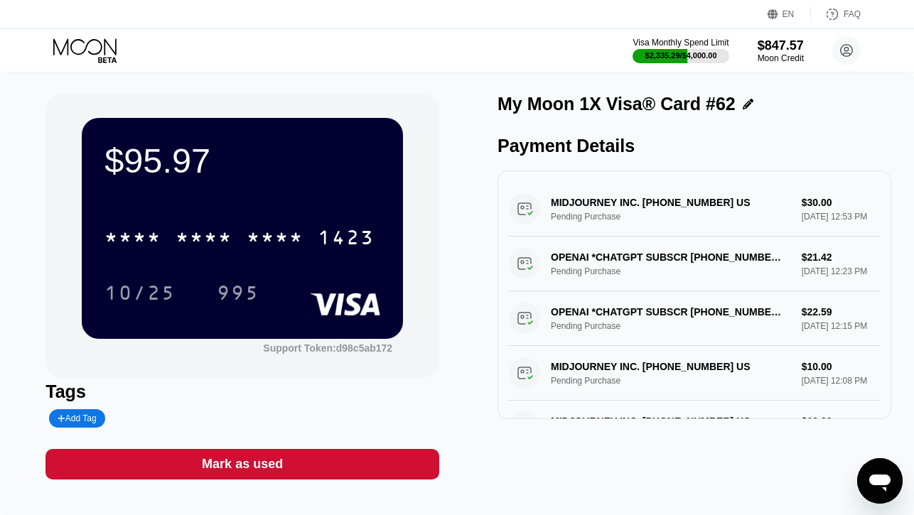
click at [92, 46] on icon at bounding box center [86, 50] width 66 height 25
